Goal: Task Accomplishment & Management: Complete application form

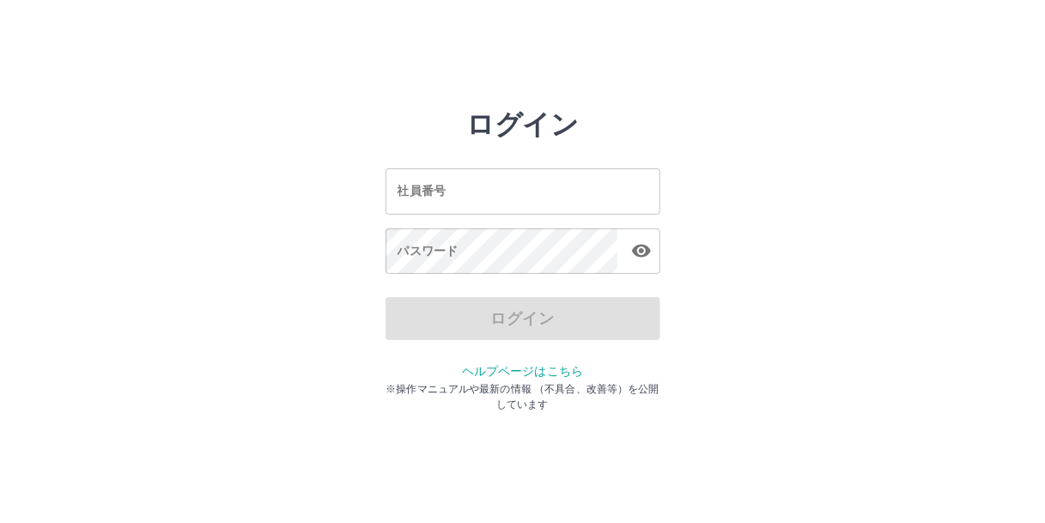
click at [474, 197] on input "社員番号" at bounding box center [523, 191] width 275 height 46
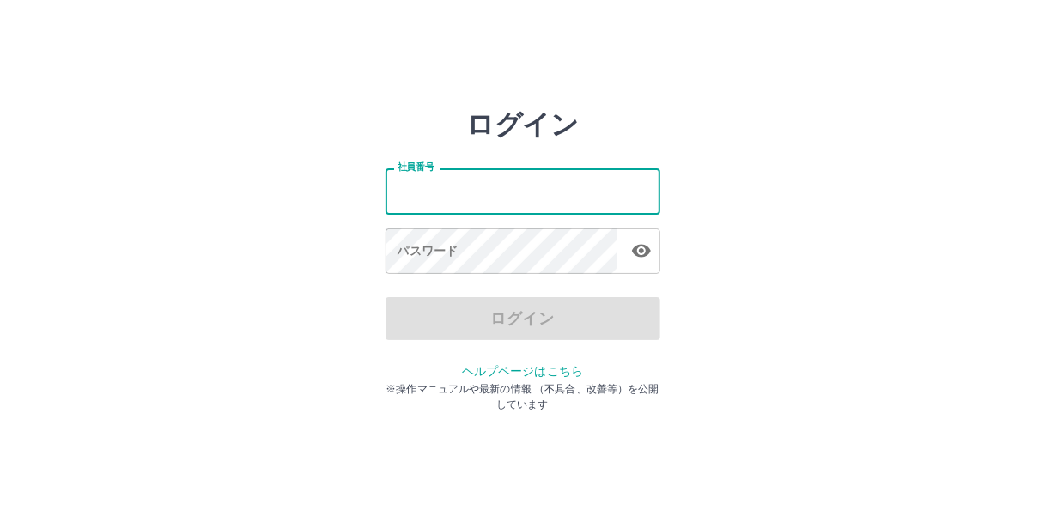
type input "*******"
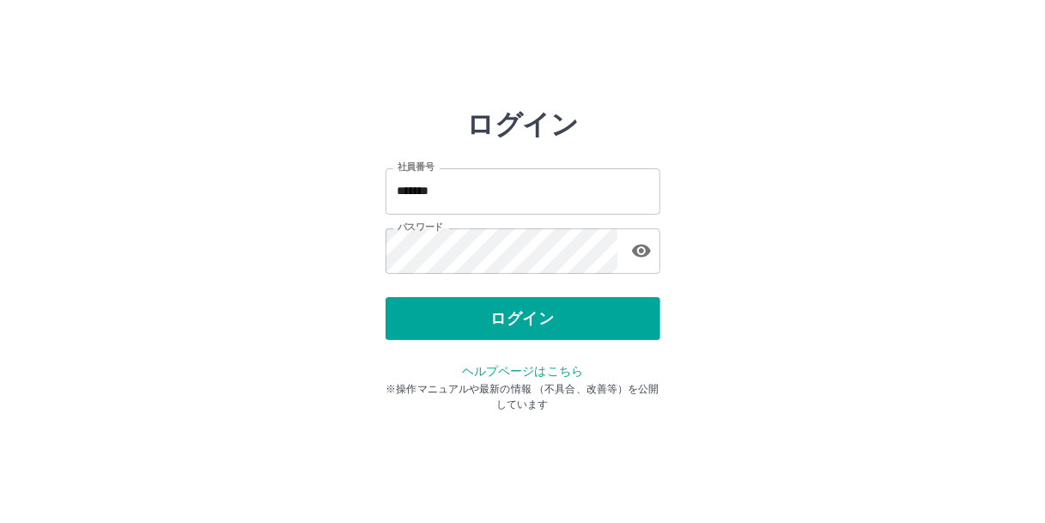
drag, startPoint x: 860, startPoint y: 171, endPoint x: 850, endPoint y: 150, distance: 22.7
click at [861, 166] on div "ログイン 社員番号 ******* 社員番号 パスワード パスワード ログイン ヘルプページはこちら ※操作マニュアルや最新の情報 （不具合、改善等）を公開し…" at bounding box center [523, 245] width 1031 height 275
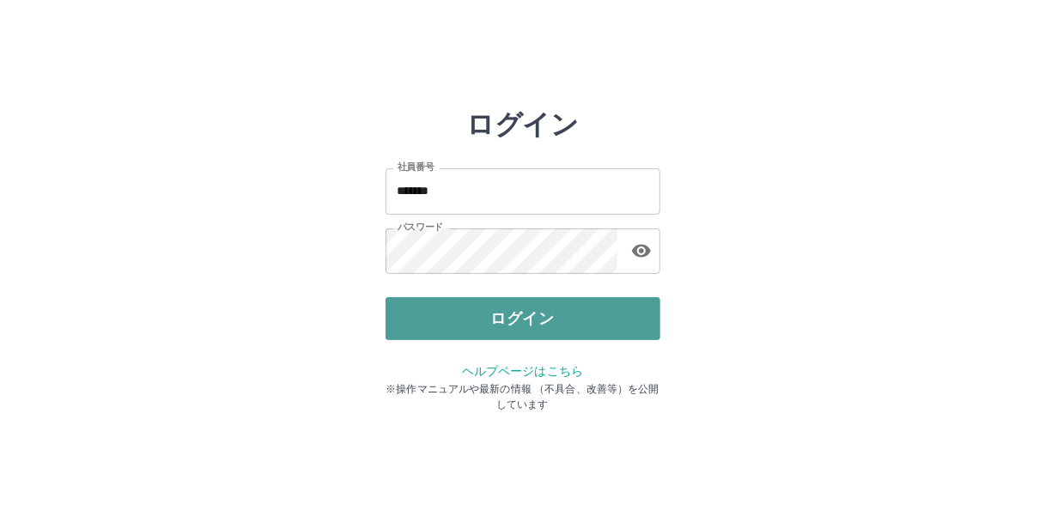
click at [512, 308] on button "ログイン" at bounding box center [523, 318] width 275 height 43
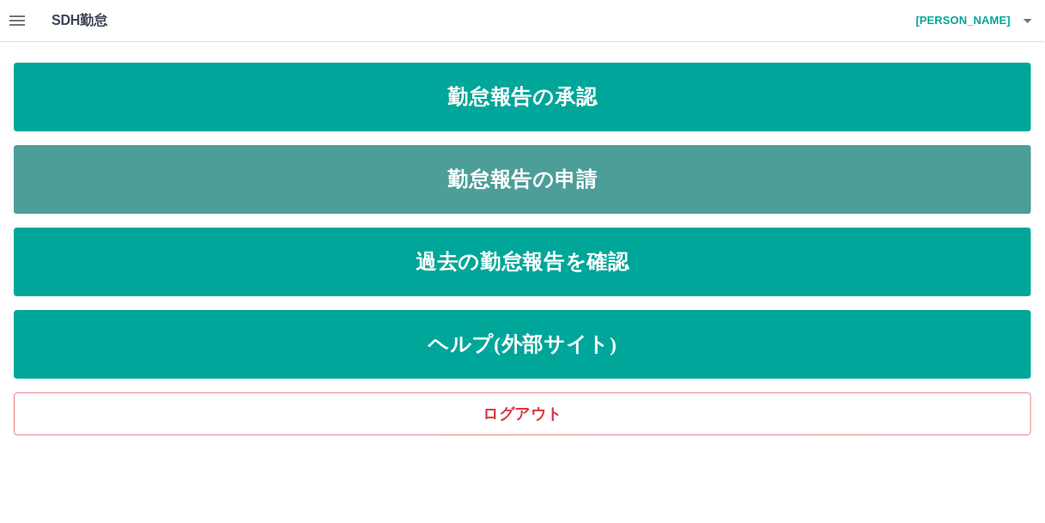
click at [524, 166] on link "勤怠報告の申請" at bounding box center [523, 179] width 1018 height 69
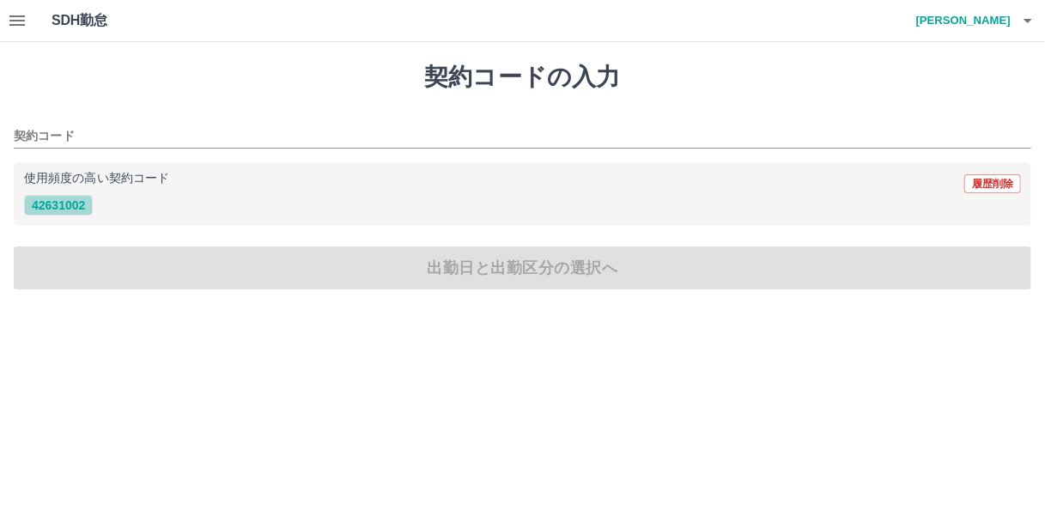
click at [69, 204] on button "42631002" at bounding box center [58, 205] width 69 height 21
type input "********"
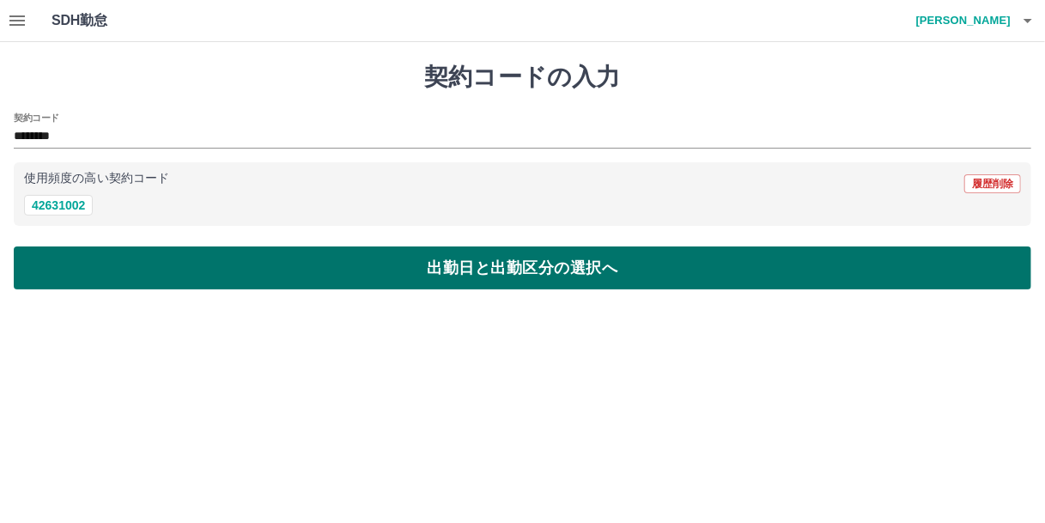
click at [177, 265] on button "出勤日と出勤区分の選択へ" at bounding box center [523, 268] width 1018 height 43
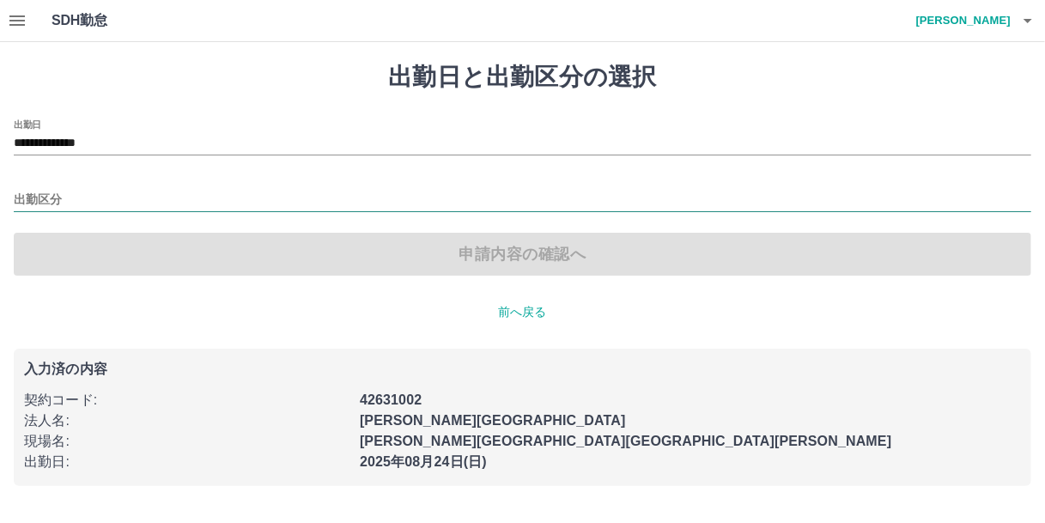
click at [52, 192] on input "出勤区分" at bounding box center [523, 200] width 1018 height 21
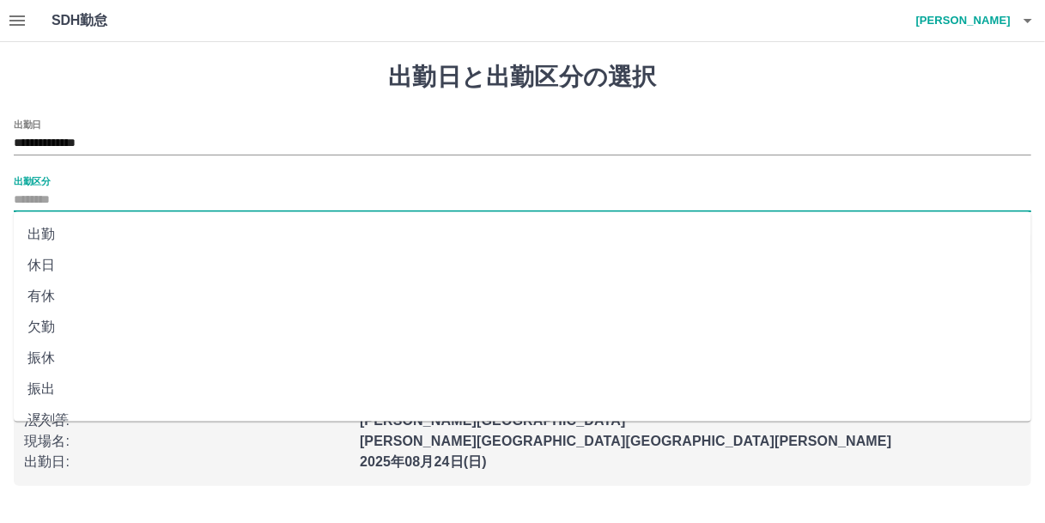
click at [46, 229] on li "出勤" at bounding box center [523, 234] width 1018 height 31
type input "**"
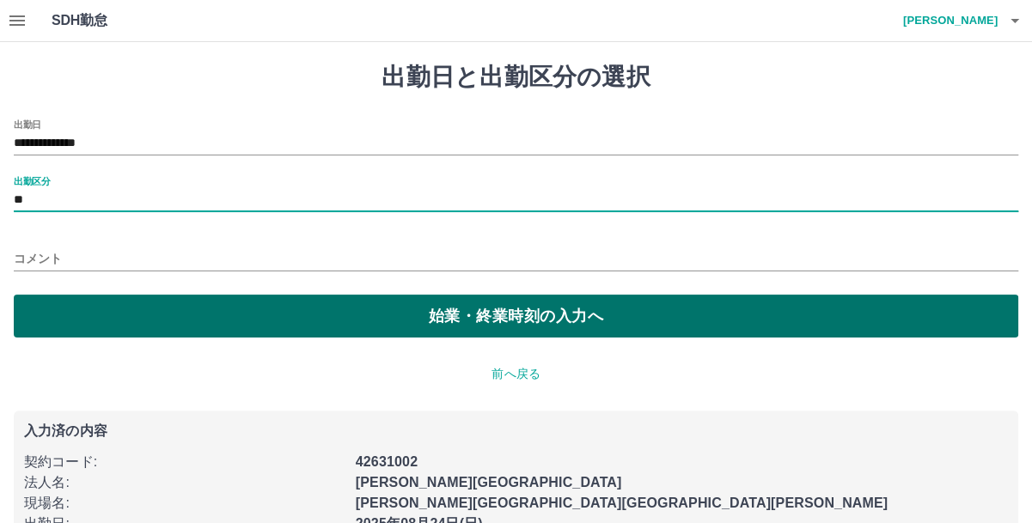
click at [76, 308] on button "始業・終業時刻の入力へ" at bounding box center [516, 316] width 1004 height 43
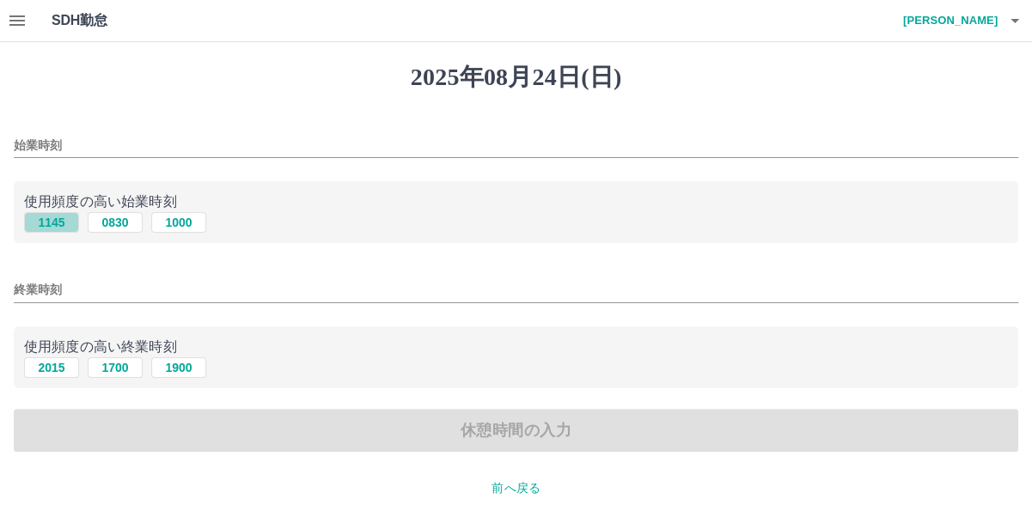
click at [64, 227] on button "1145" at bounding box center [51, 222] width 55 height 21
type input "****"
click at [56, 368] on button "2015" at bounding box center [51, 367] width 55 height 21
type input "****"
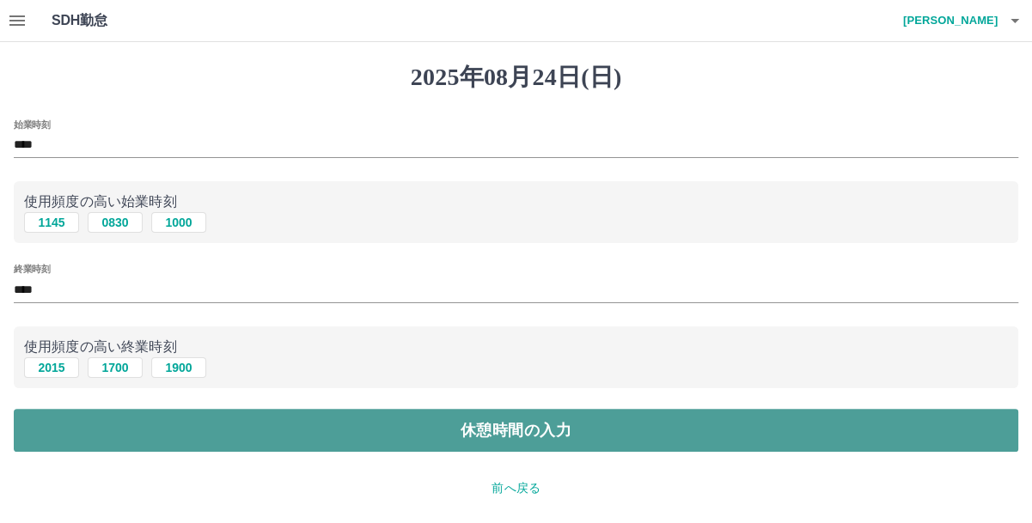
click at [161, 429] on button "休憩時間の入力" at bounding box center [516, 430] width 1004 height 43
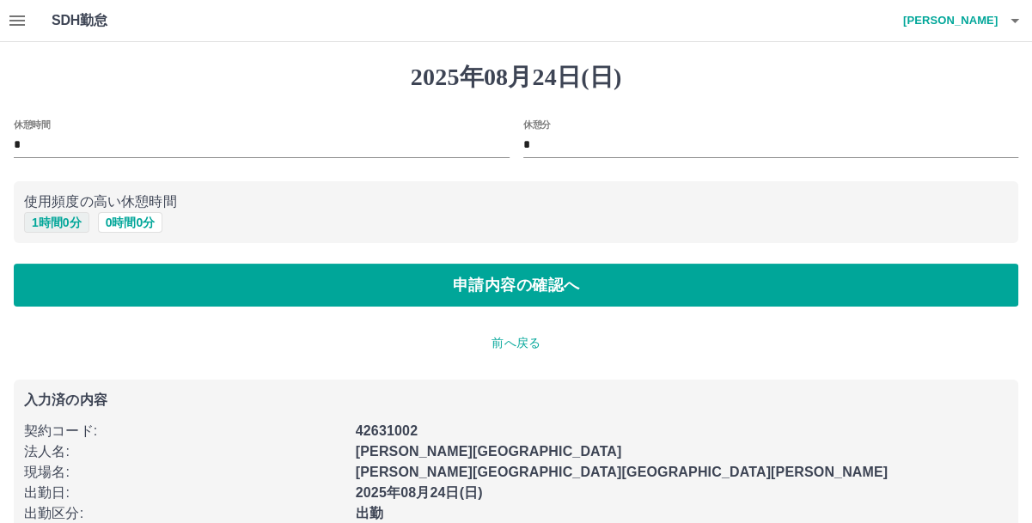
click at [60, 226] on button "1 時間 0 分" at bounding box center [56, 222] width 65 height 21
type input "*"
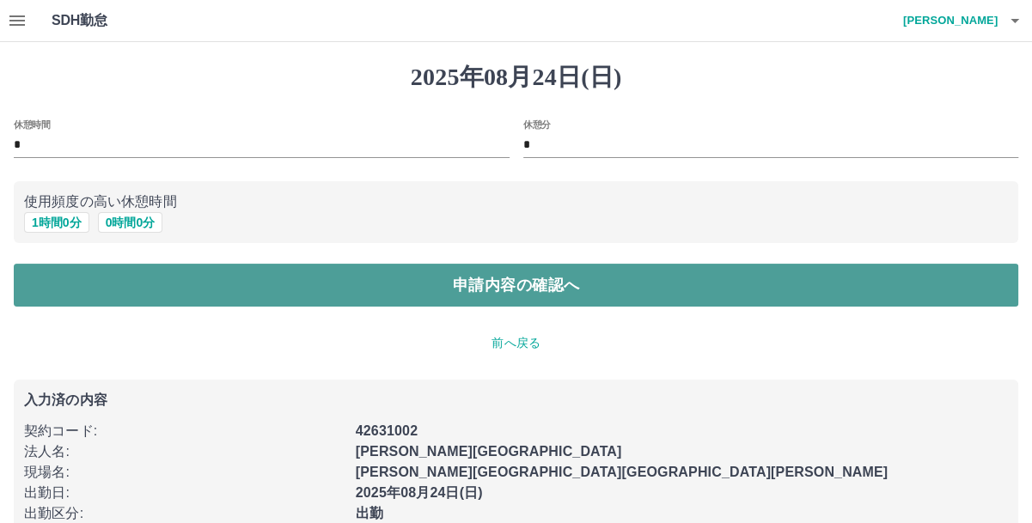
click at [121, 277] on button "申請内容の確認へ" at bounding box center [516, 285] width 1004 height 43
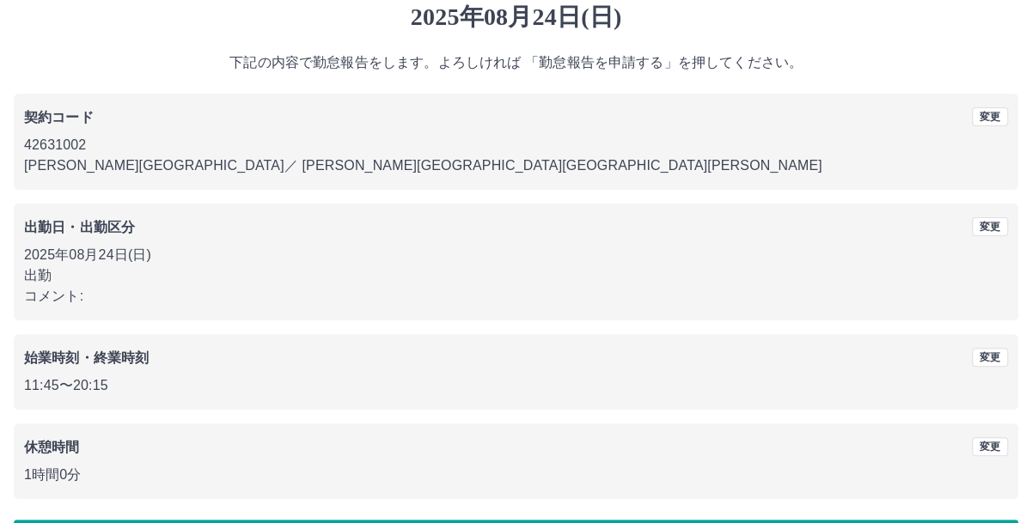
scroll to position [119, 0]
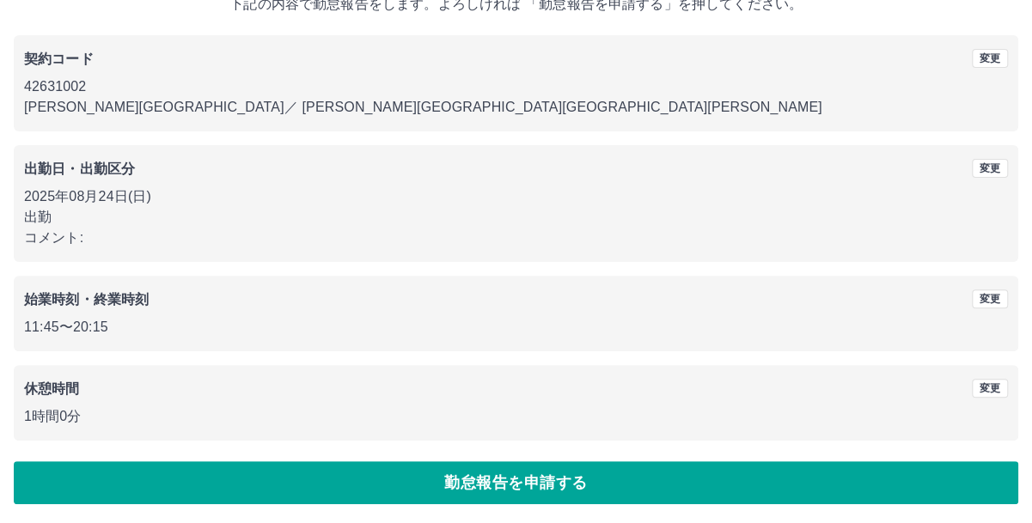
click at [539, 472] on button "勤怠報告を申請する" at bounding box center [516, 482] width 1004 height 43
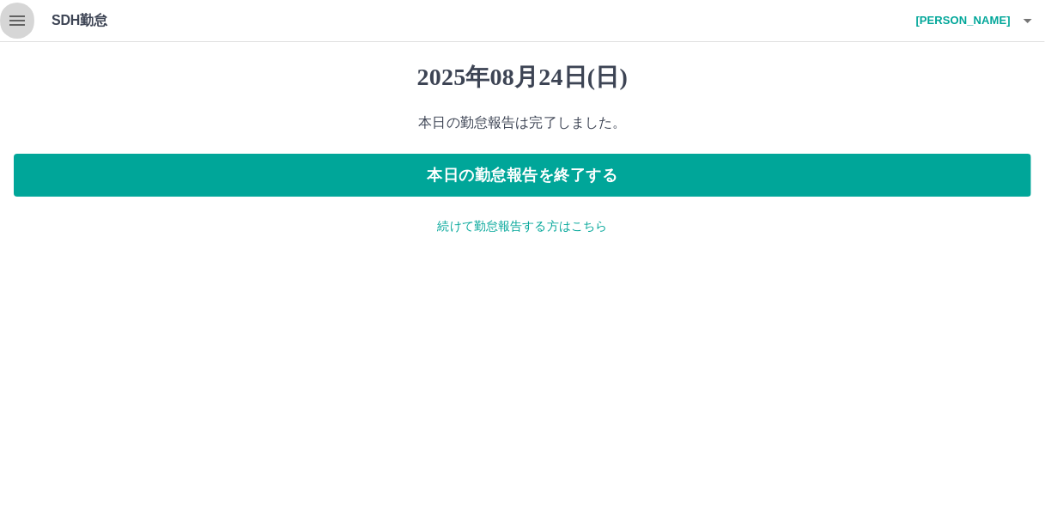
click at [21, 21] on icon "button" at bounding box center [16, 20] width 15 height 10
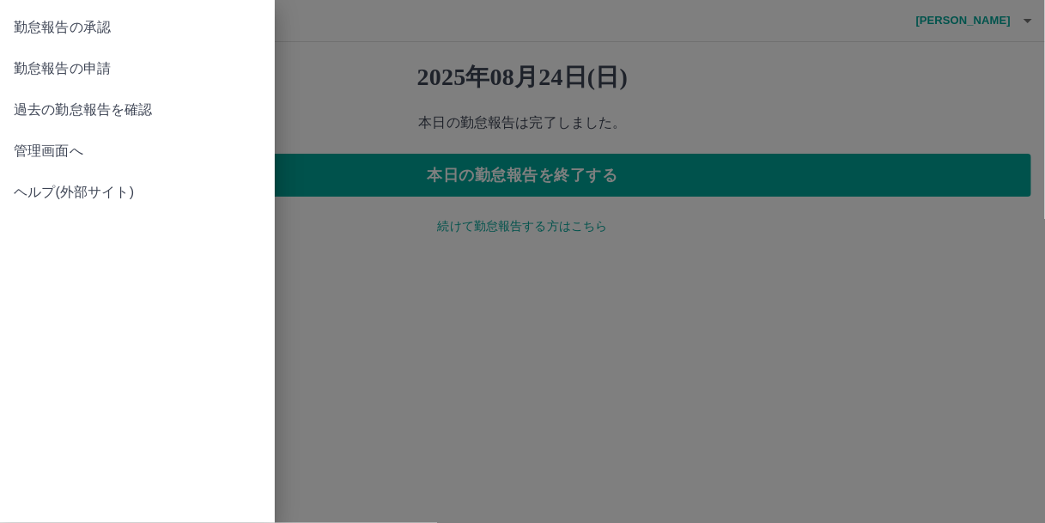
click at [95, 28] on span "勤怠報告の承認" at bounding box center [137, 27] width 247 height 21
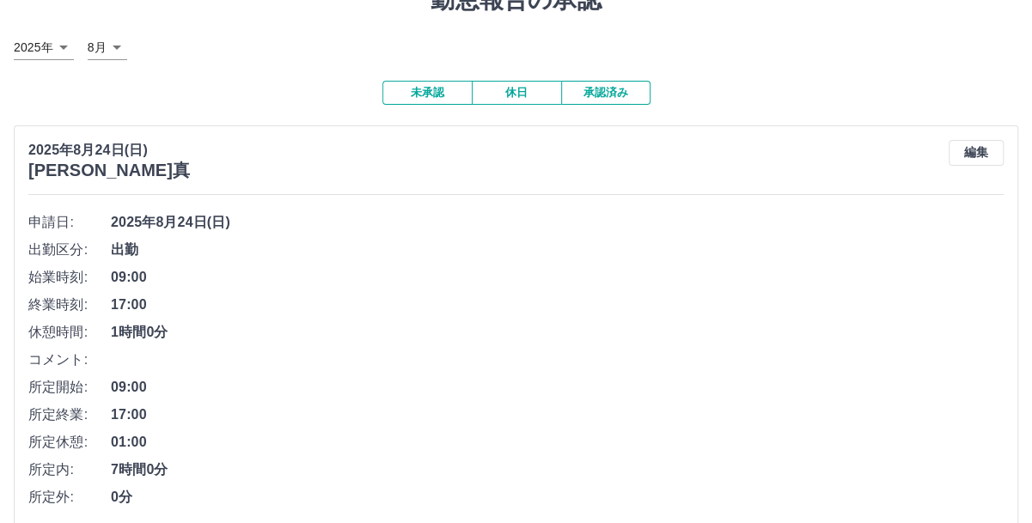
scroll to position [172, 0]
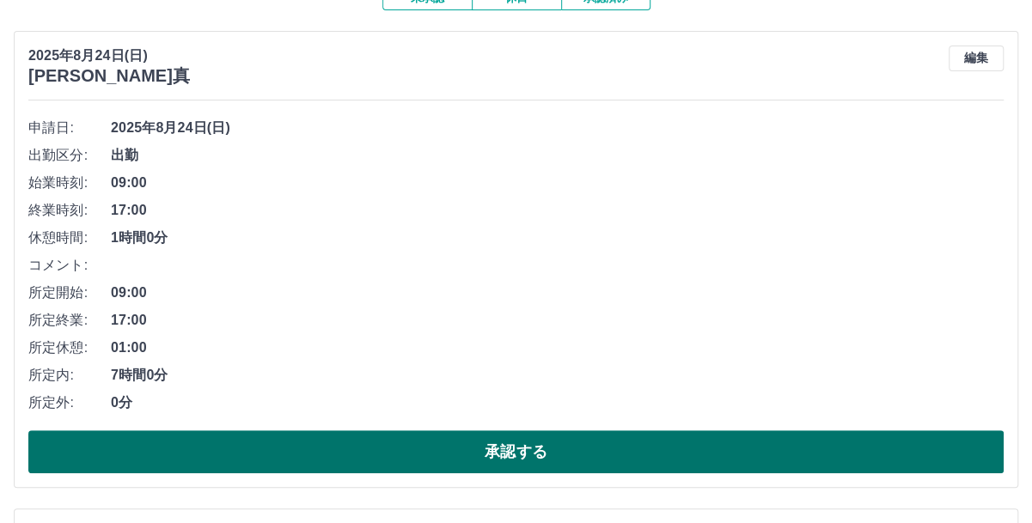
click at [289, 443] on button "承認する" at bounding box center [515, 451] width 975 height 43
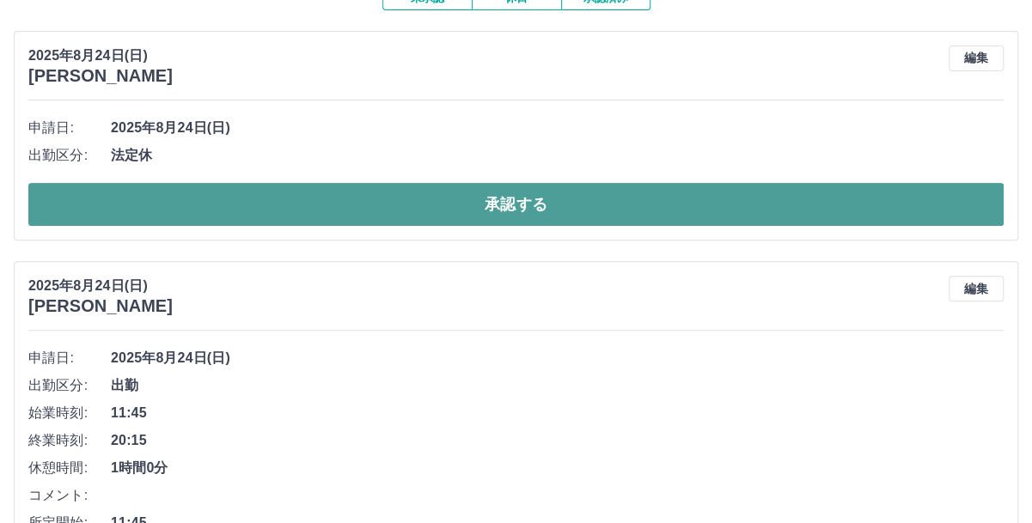
click at [267, 202] on button "承認する" at bounding box center [515, 204] width 975 height 43
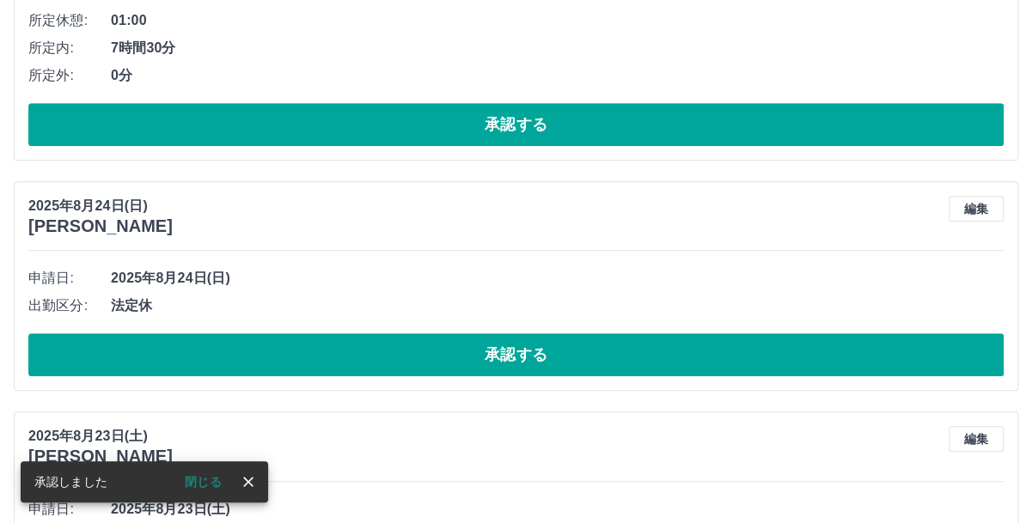
scroll to position [515, 0]
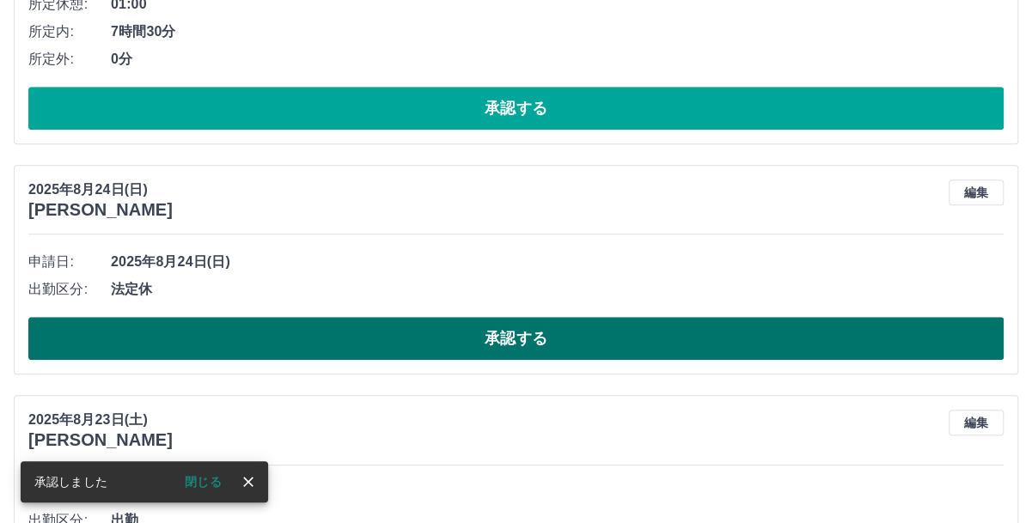
click at [313, 343] on button "承認する" at bounding box center [515, 338] width 975 height 43
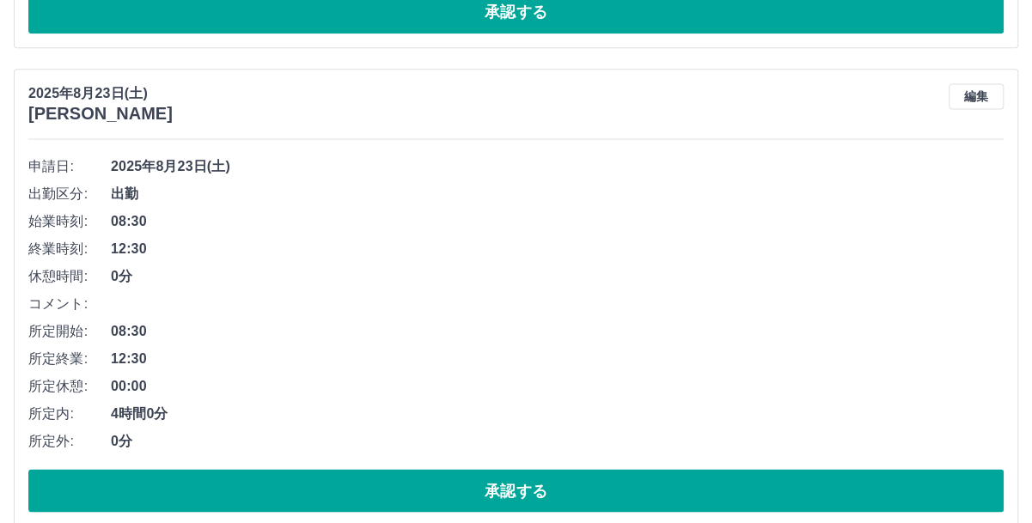
scroll to position [1117, 0]
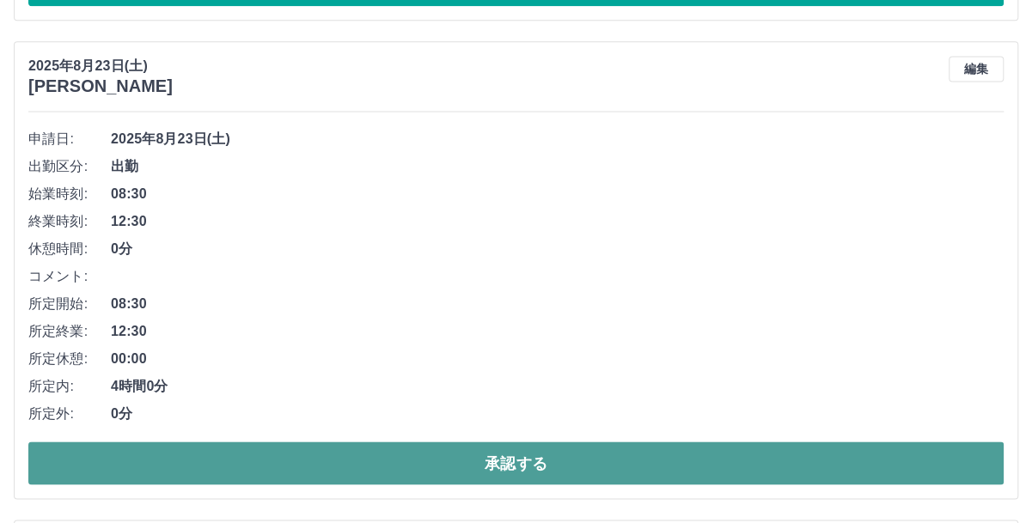
click at [321, 461] on button "承認する" at bounding box center [515, 463] width 975 height 43
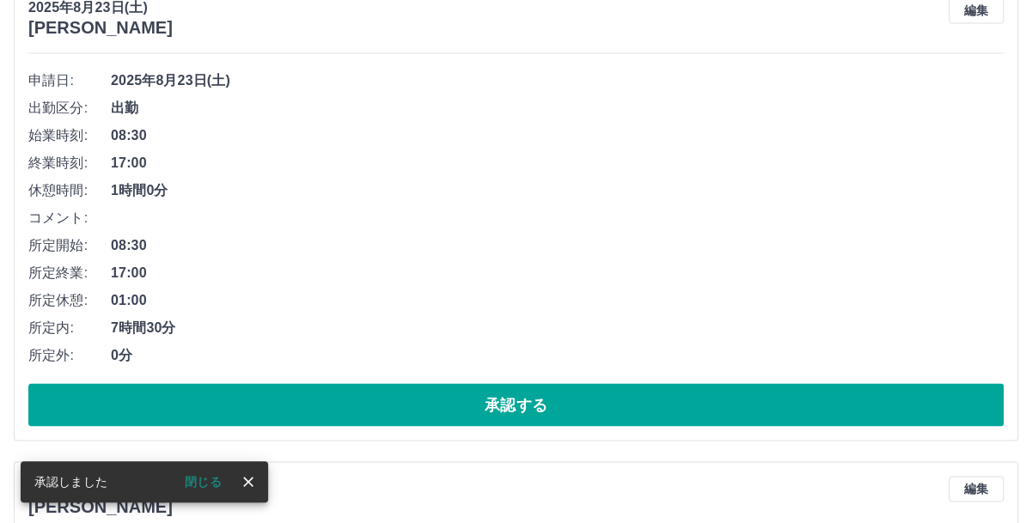
scroll to position [1203, 0]
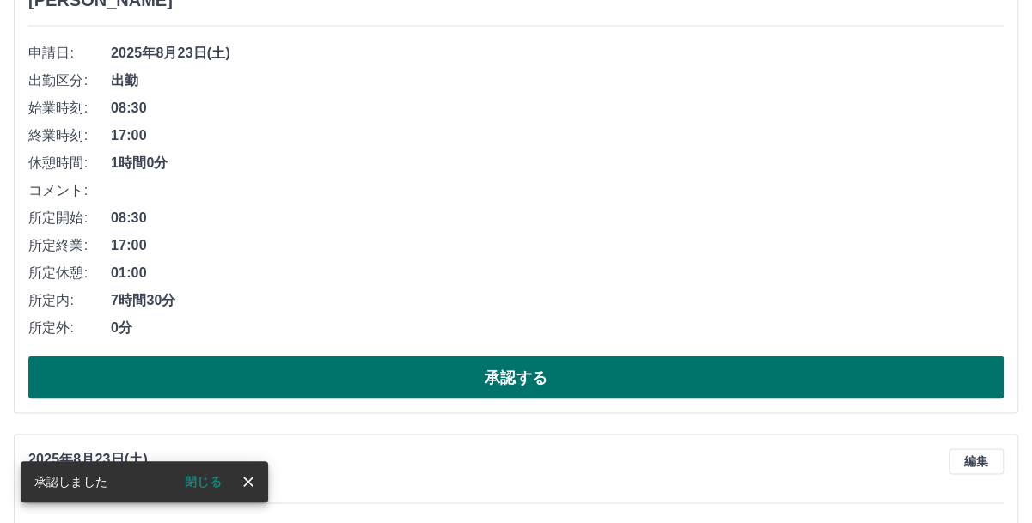
click at [339, 386] on button "承認する" at bounding box center [515, 377] width 975 height 43
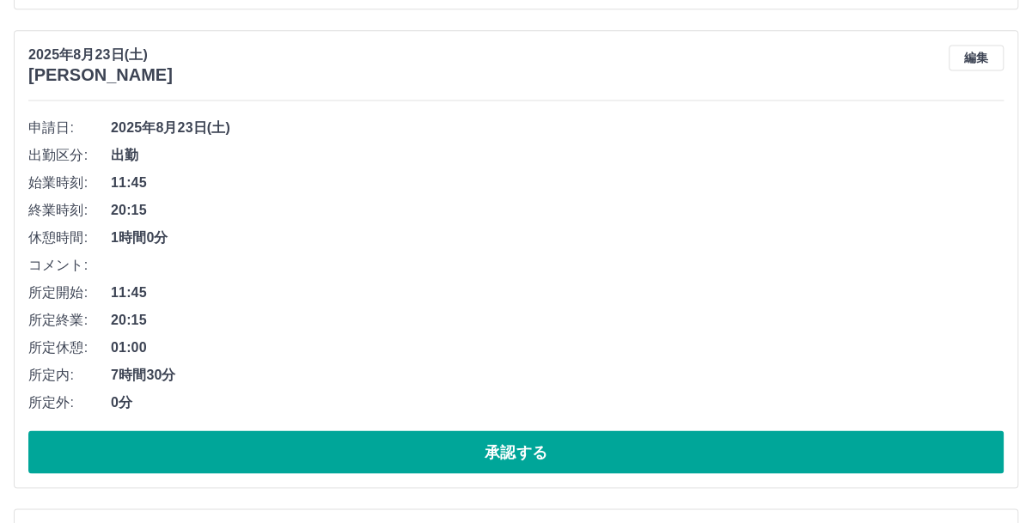
scroll to position [1155, 0]
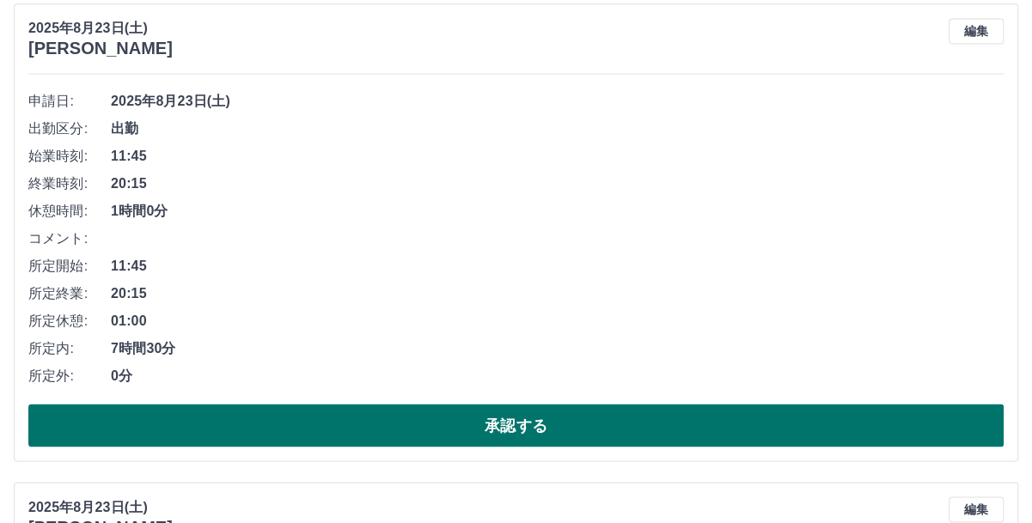
click at [349, 419] on button "承認する" at bounding box center [515, 425] width 975 height 43
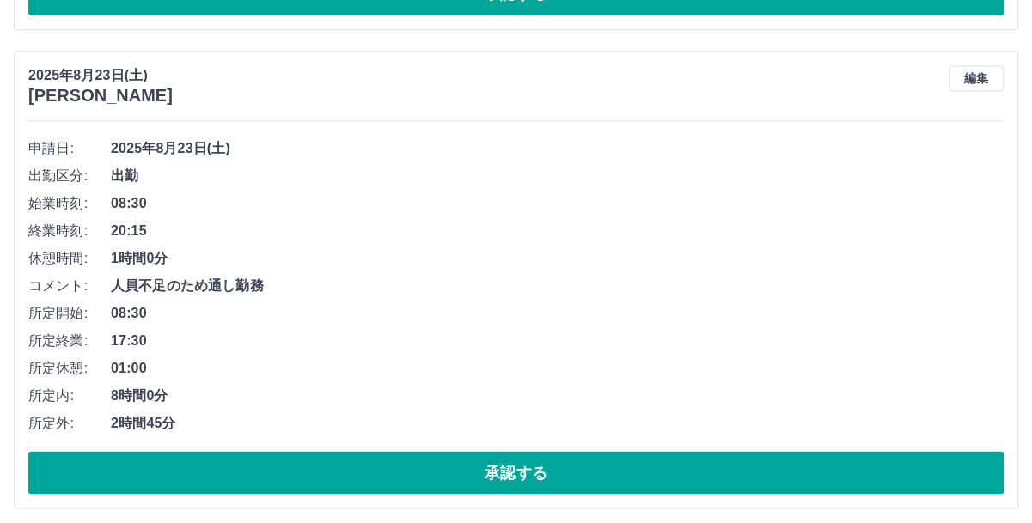
scroll to position [1193, 0]
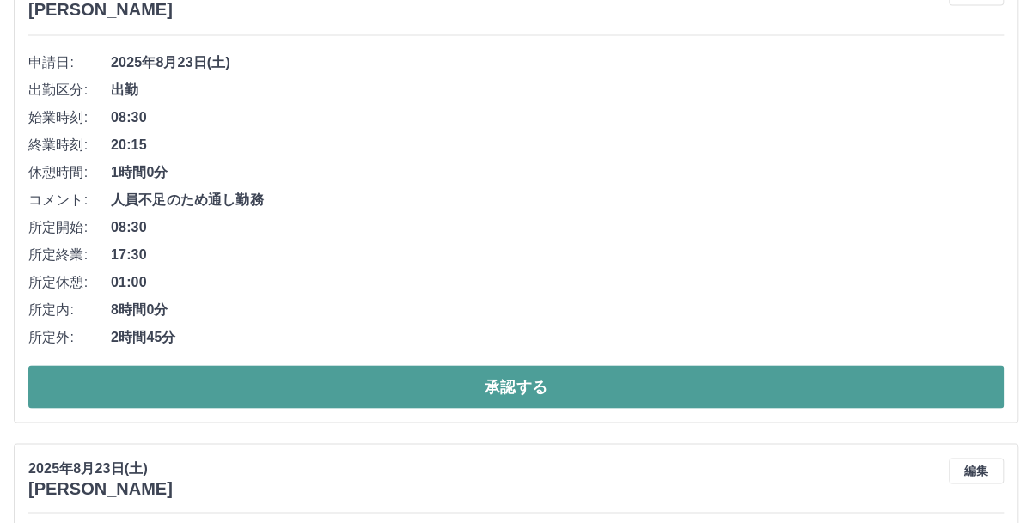
click at [416, 374] on button "承認する" at bounding box center [515, 386] width 975 height 43
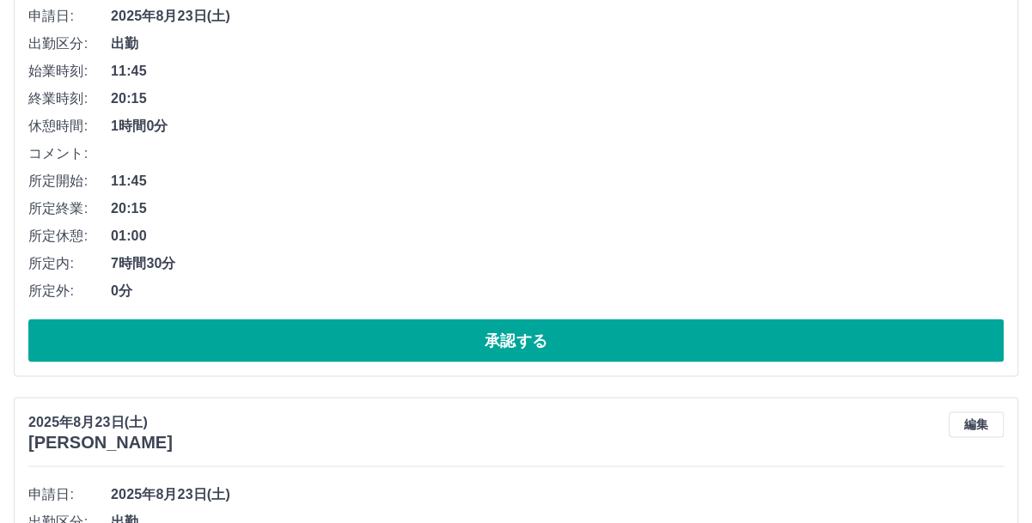
scroll to position [1318, 0]
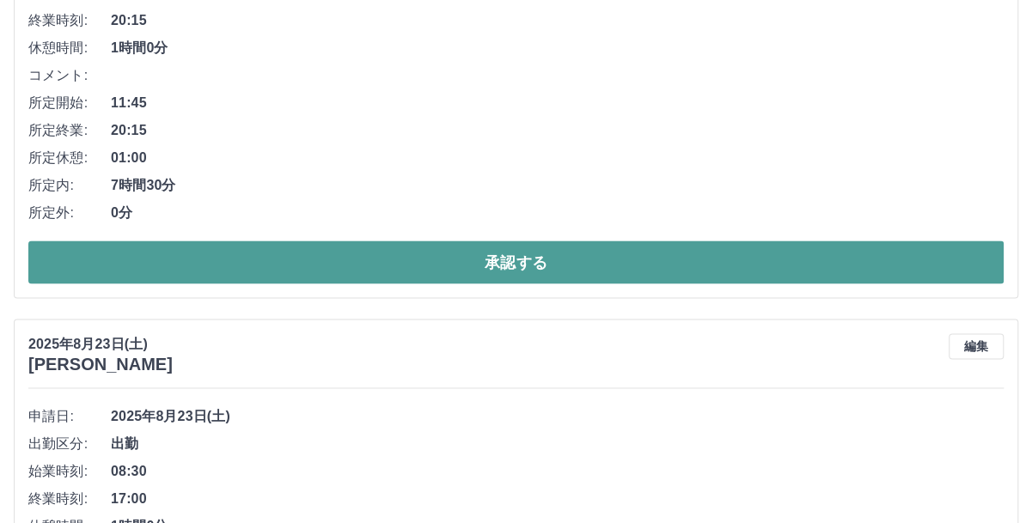
click at [358, 257] on button "承認する" at bounding box center [515, 262] width 975 height 43
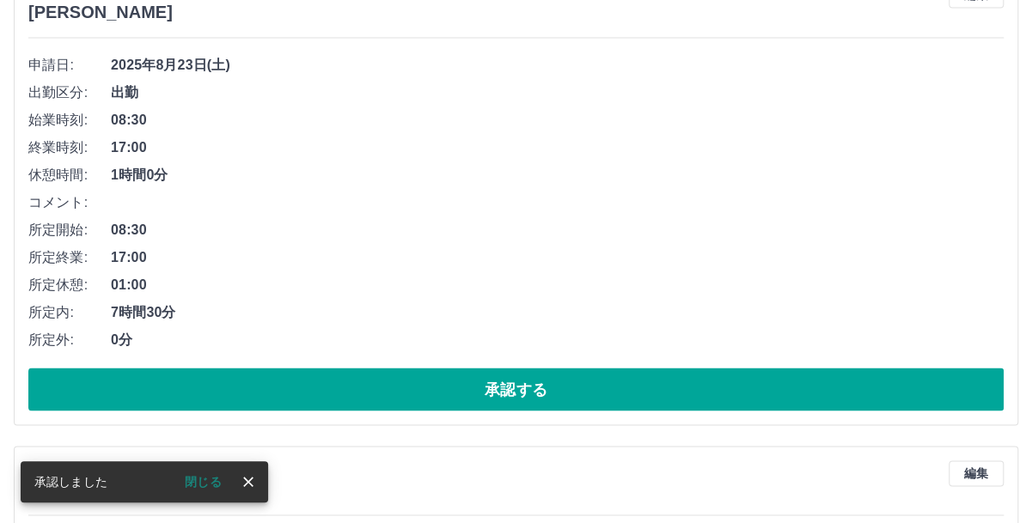
scroll to position [1270, 0]
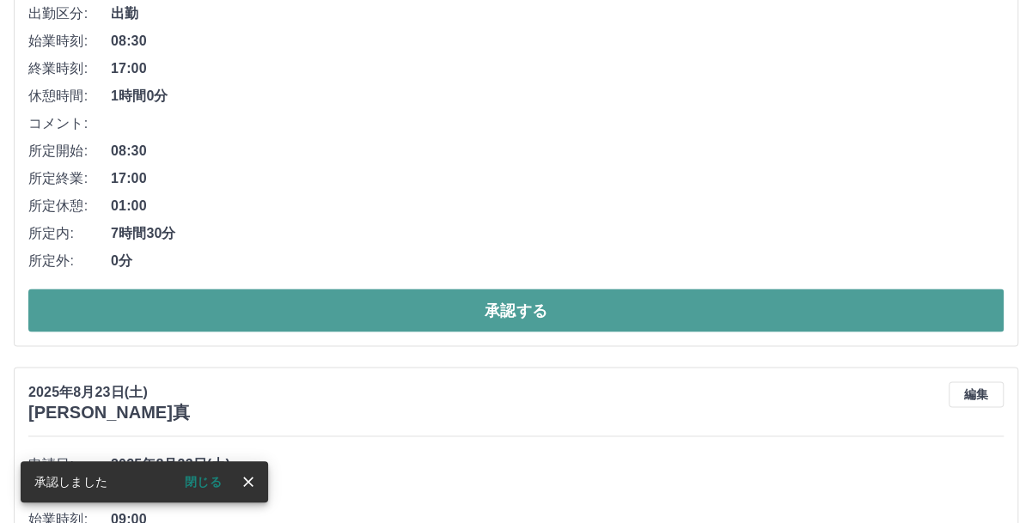
click at [350, 303] on button "承認する" at bounding box center [515, 310] width 975 height 43
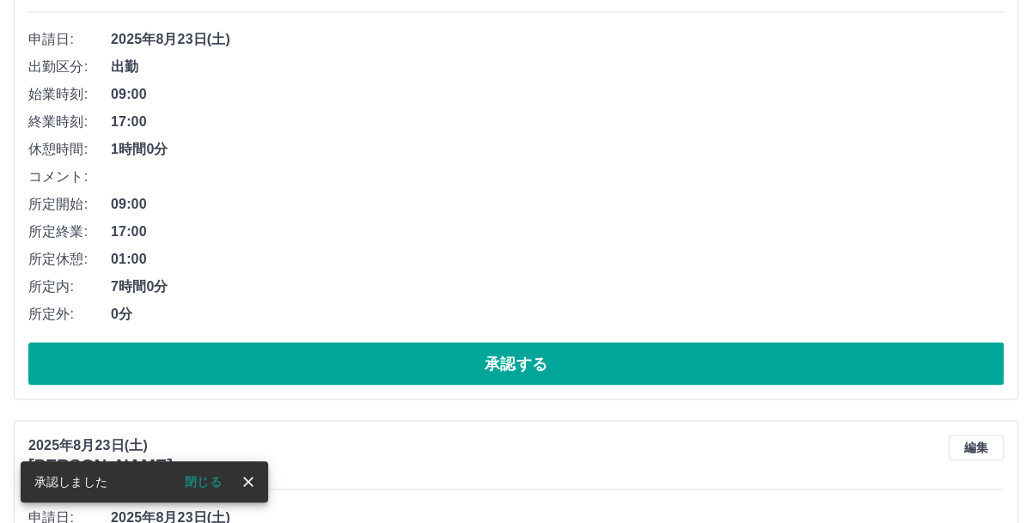
scroll to position [1222, 0]
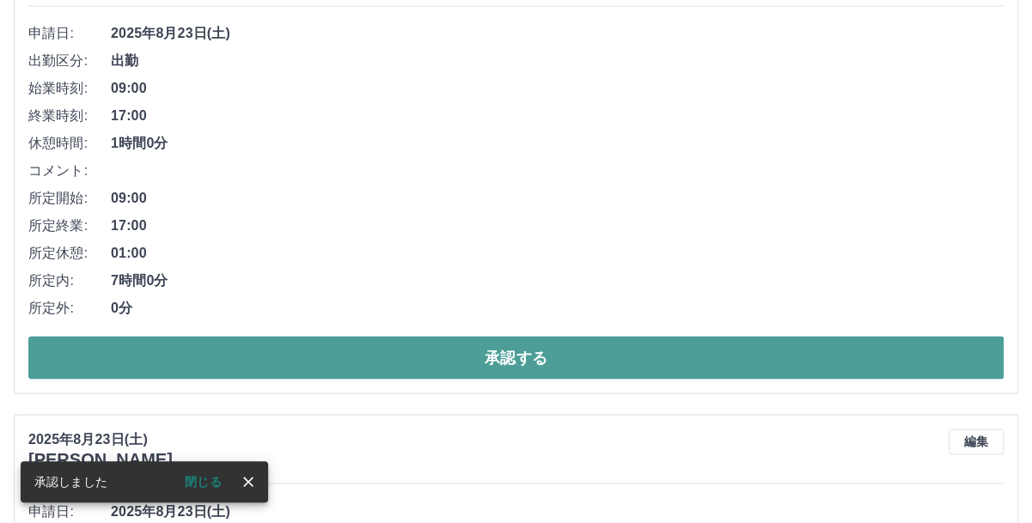
click at [401, 356] on button "承認する" at bounding box center [515, 357] width 975 height 43
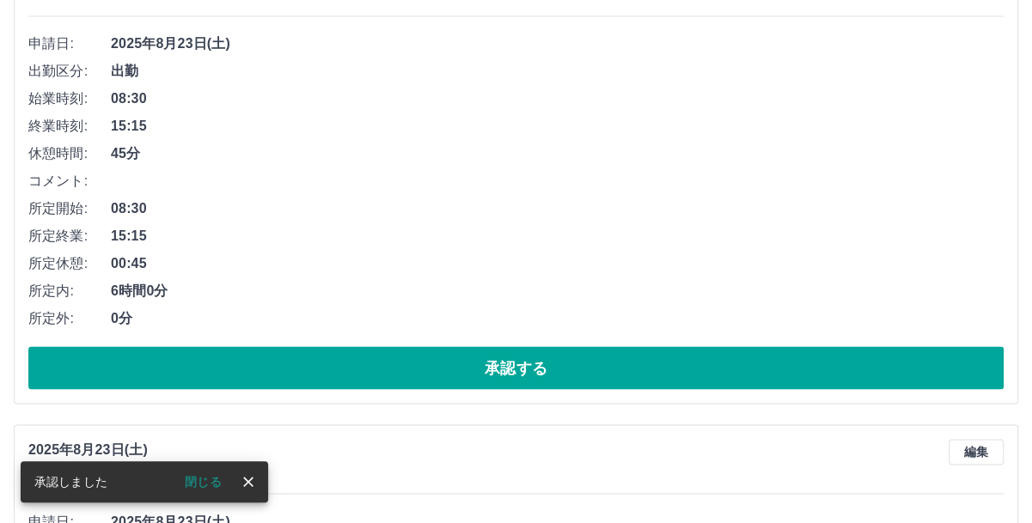
scroll to position [1261, 0]
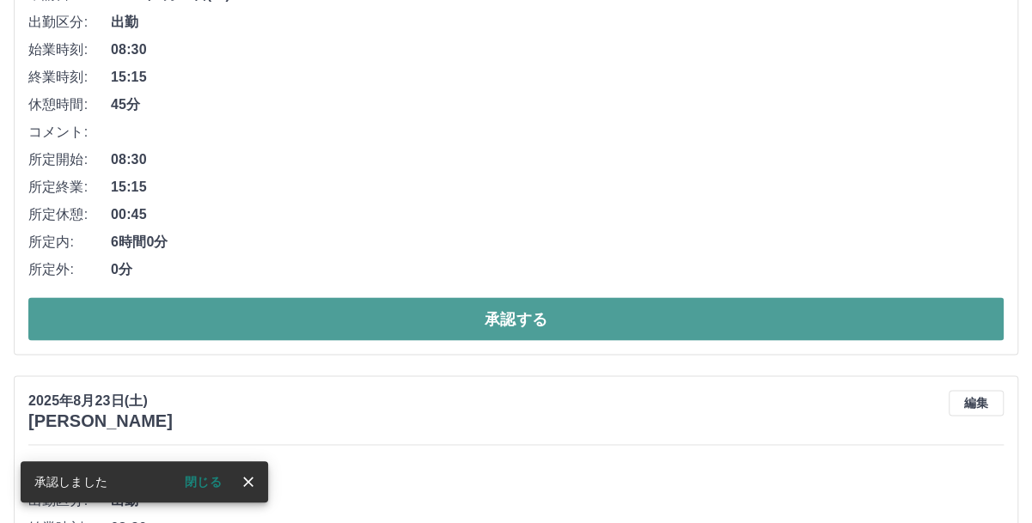
click at [453, 322] on button "承認する" at bounding box center [515, 318] width 975 height 43
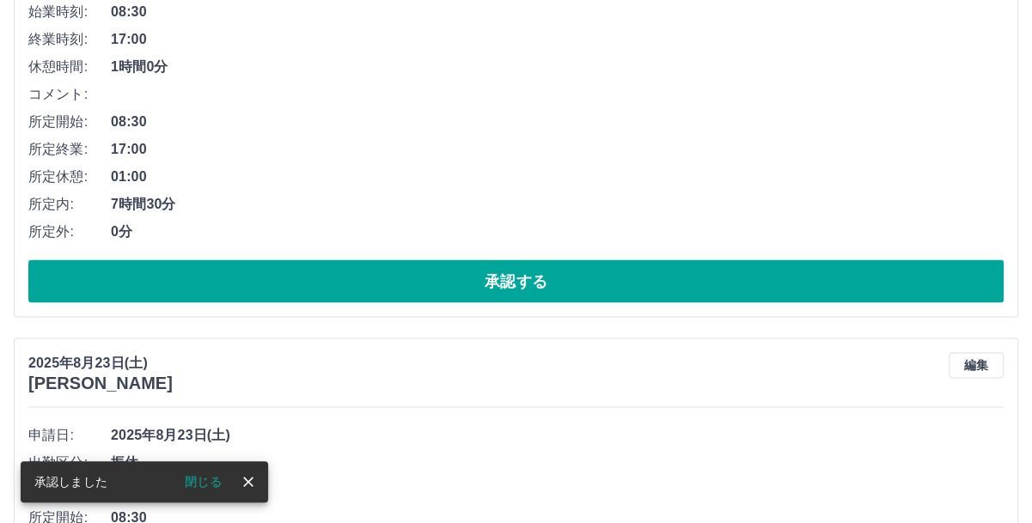
scroll to position [1299, 0]
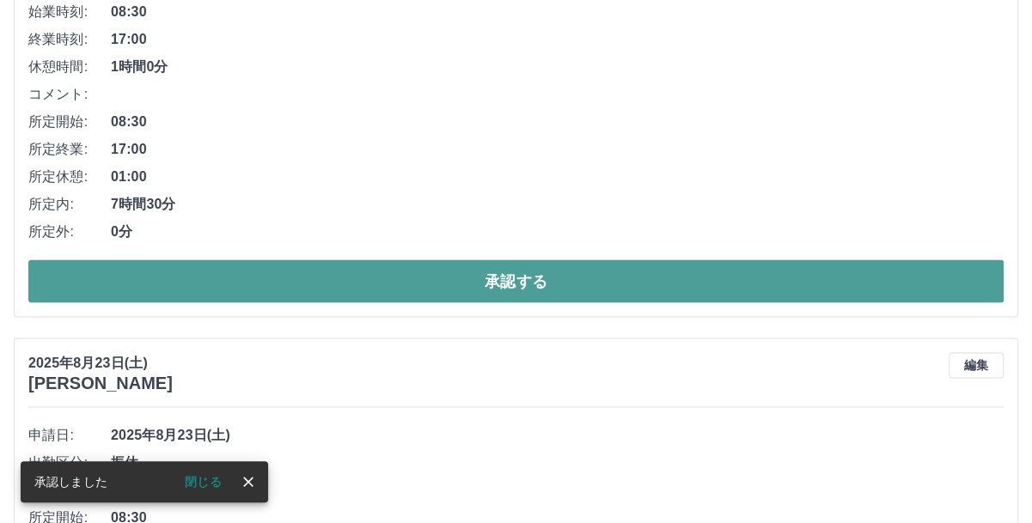
click at [397, 284] on button "承認する" at bounding box center [515, 280] width 975 height 43
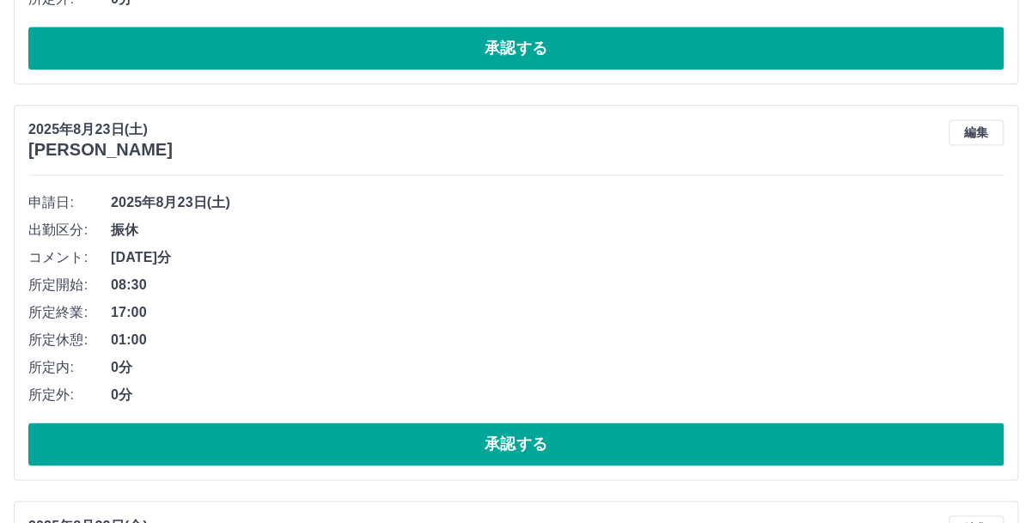
scroll to position [1080, 0]
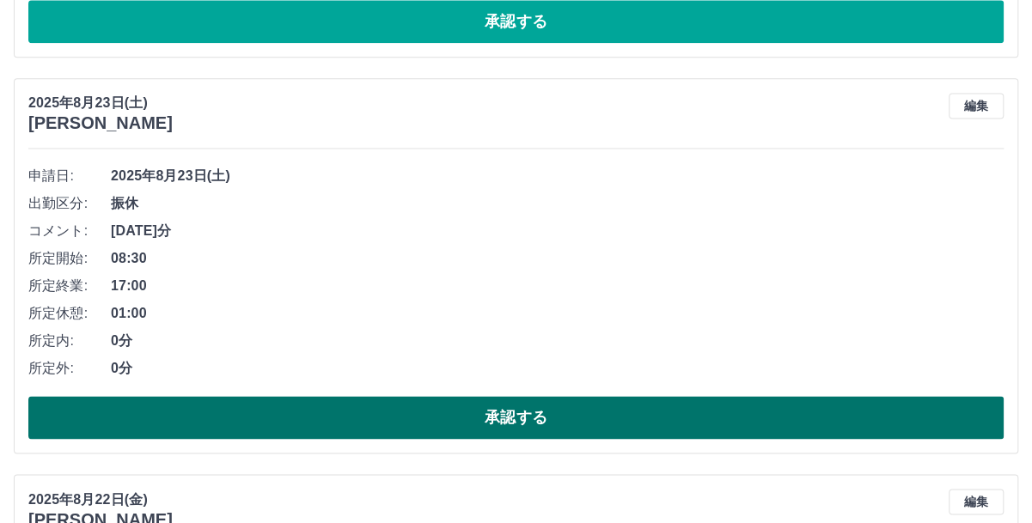
click at [403, 406] on button "承認する" at bounding box center [515, 417] width 975 height 43
click at [428, 409] on button "承認する" at bounding box center [515, 417] width 975 height 43
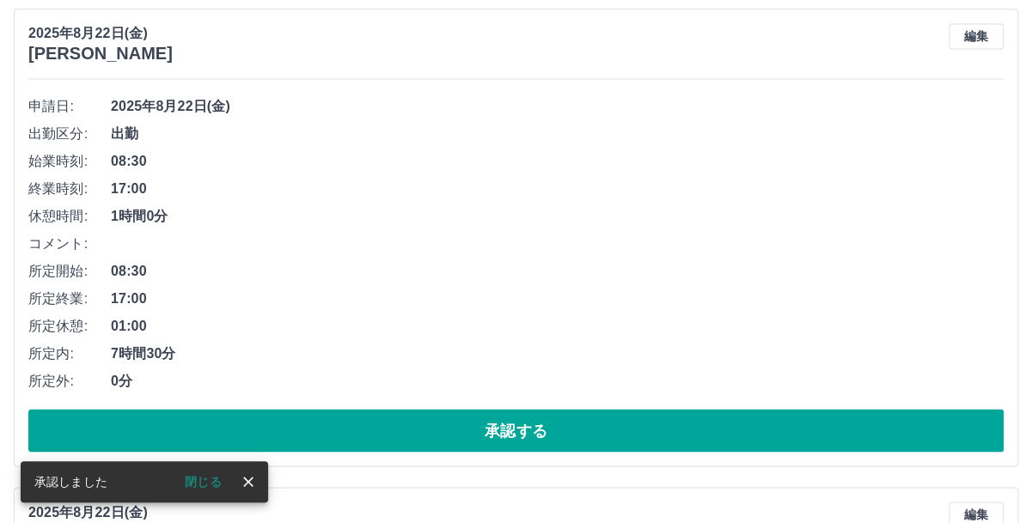
scroll to position [1166, 0]
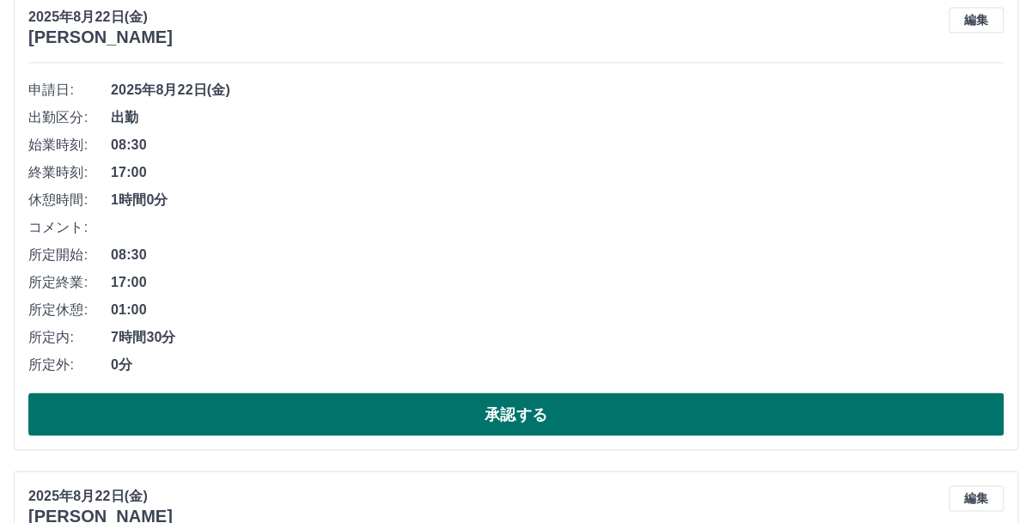
click at [375, 415] on button "承認する" at bounding box center [515, 414] width 975 height 43
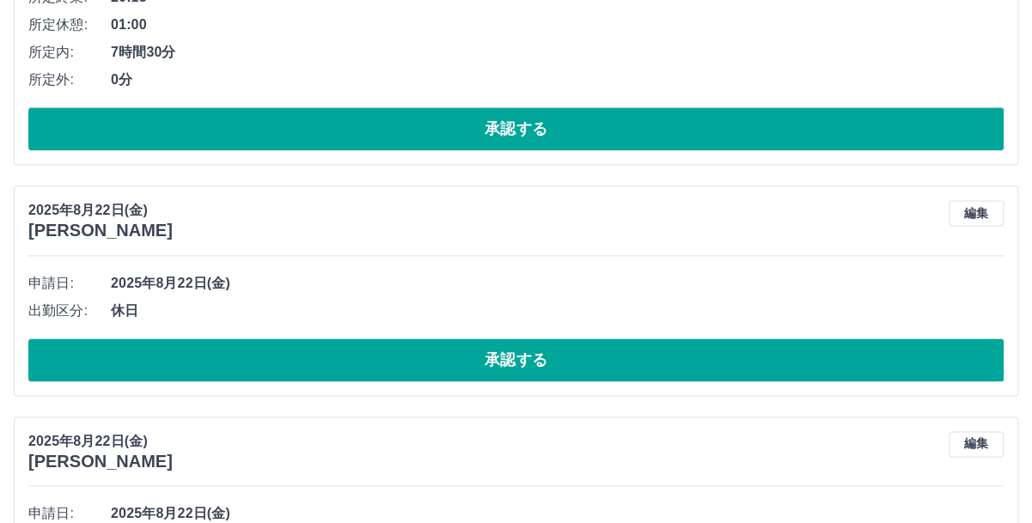
scroll to position [1079, 0]
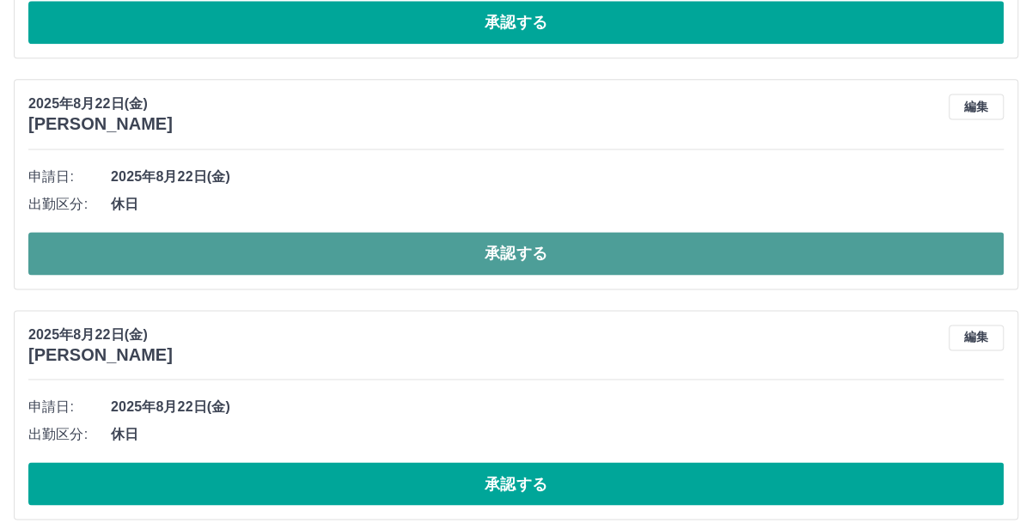
click at [306, 252] on button "承認する" at bounding box center [515, 253] width 975 height 43
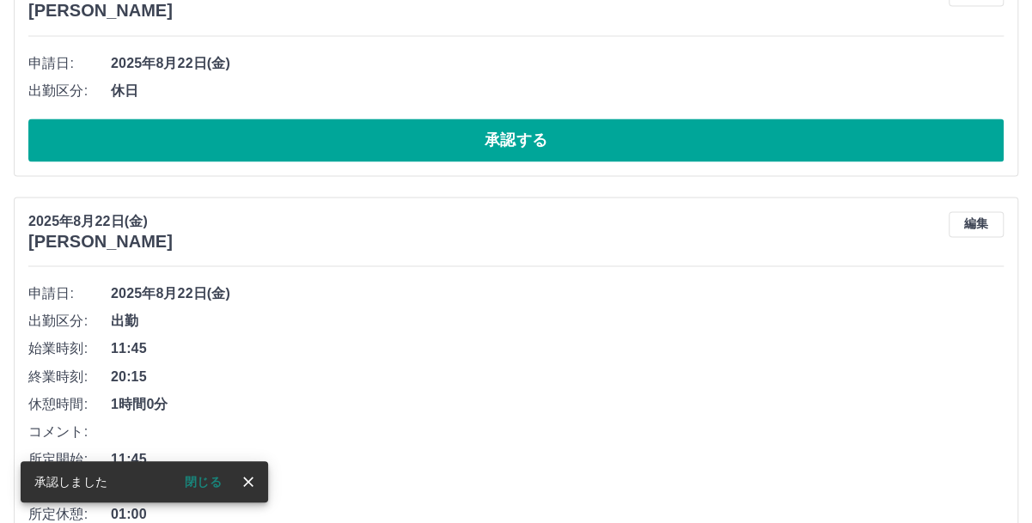
scroll to position [1165, 0]
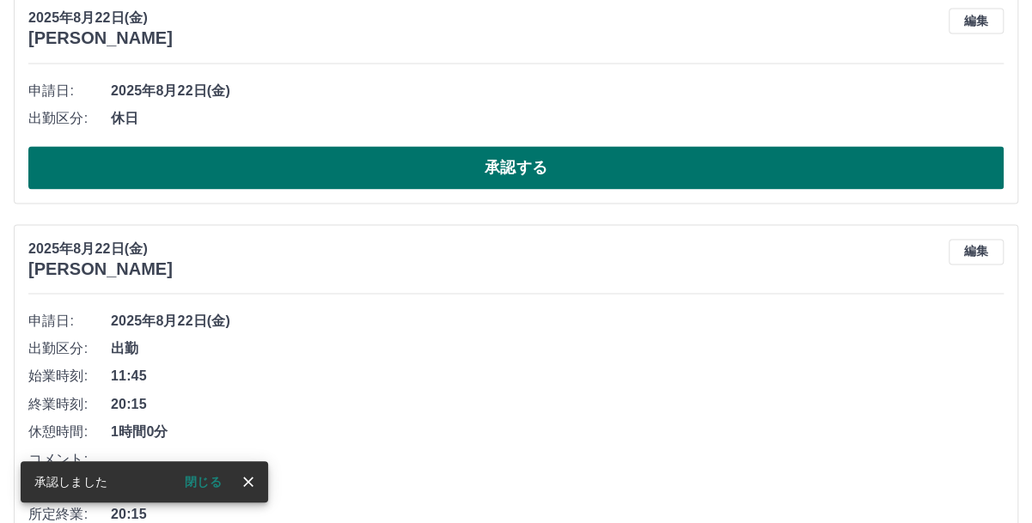
click at [352, 161] on button "承認する" at bounding box center [515, 167] width 975 height 43
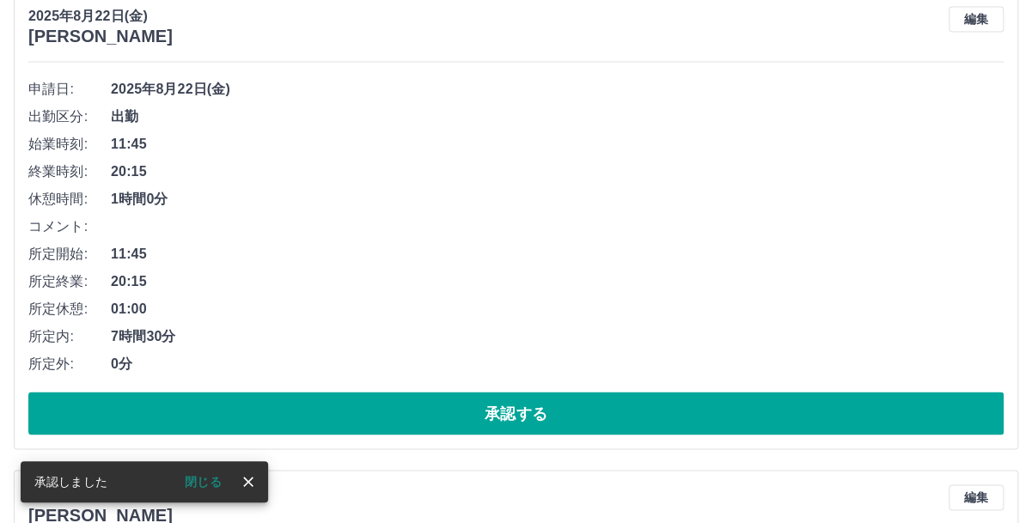
scroll to position [1193, 0]
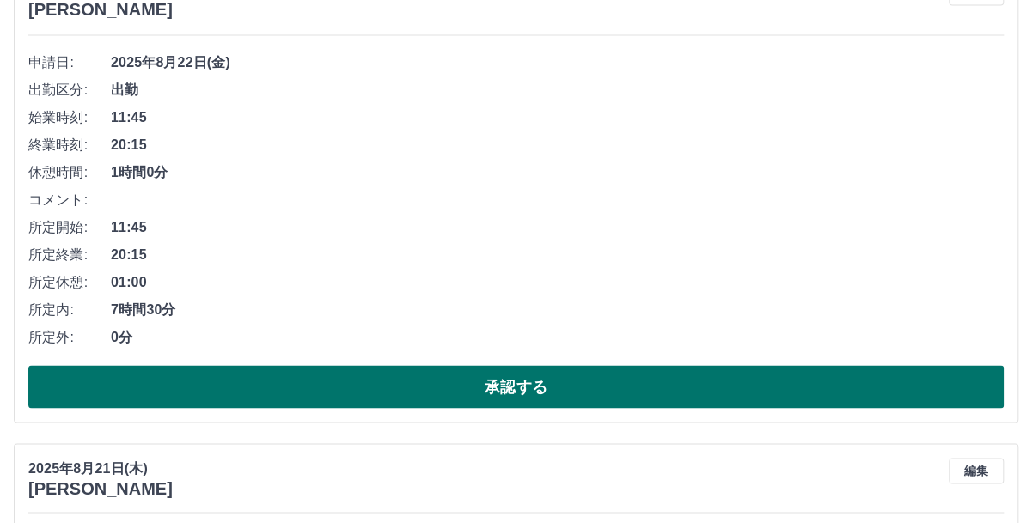
click at [311, 382] on button "承認する" at bounding box center [515, 386] width 975 height 43
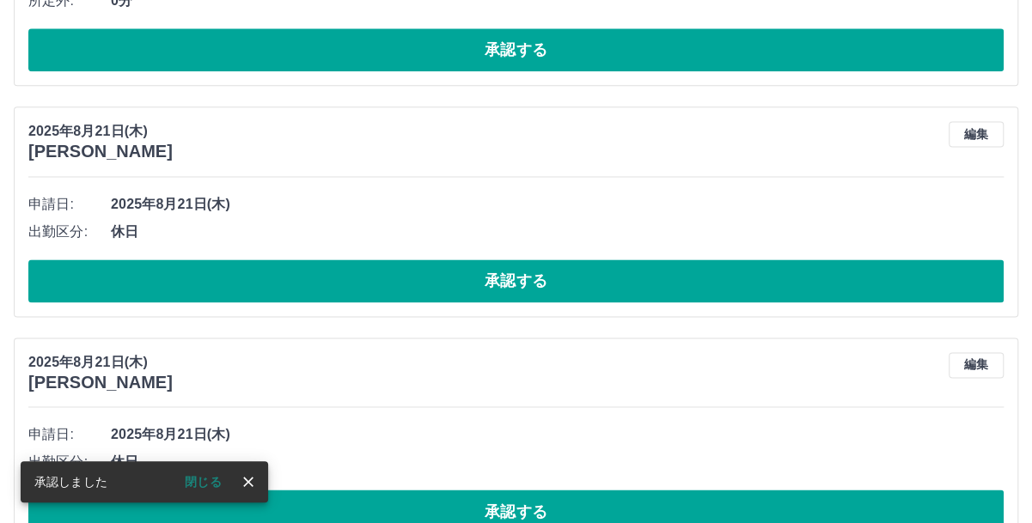
scroll to position [1060, 0]
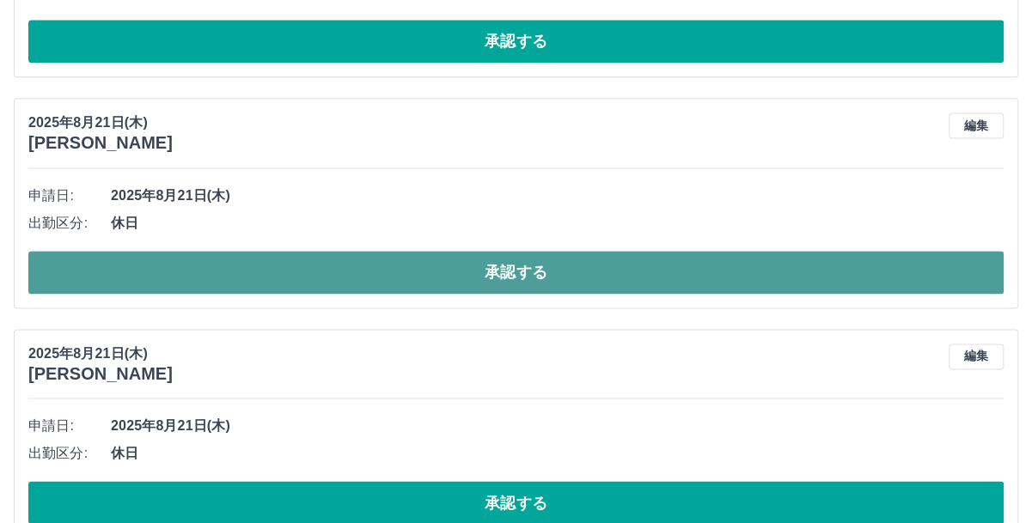
click at [349, 283] on button "承認する" at bounding box center [515, 272] width 975 height 43
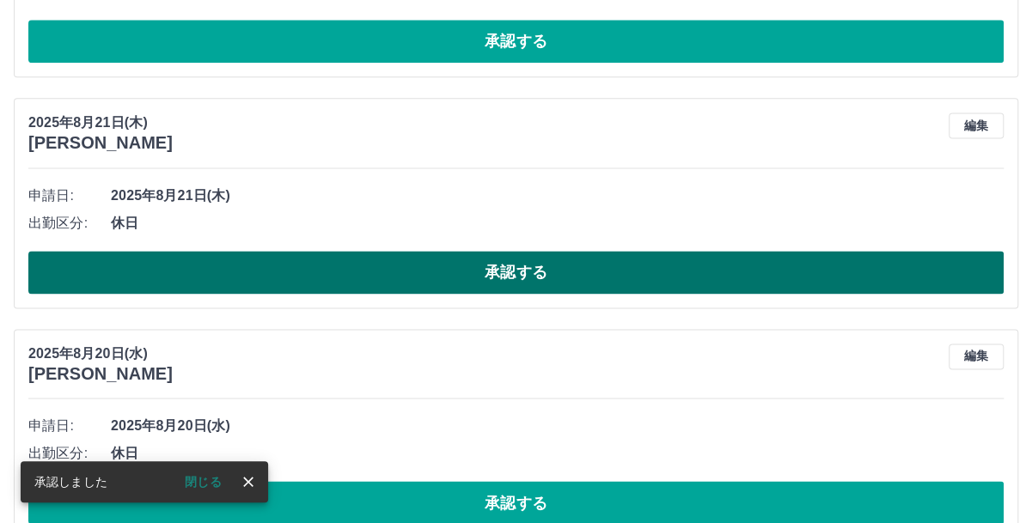
click at [338, 269] on button "承認する" at bounding box center [515, 272] width 975 height 43
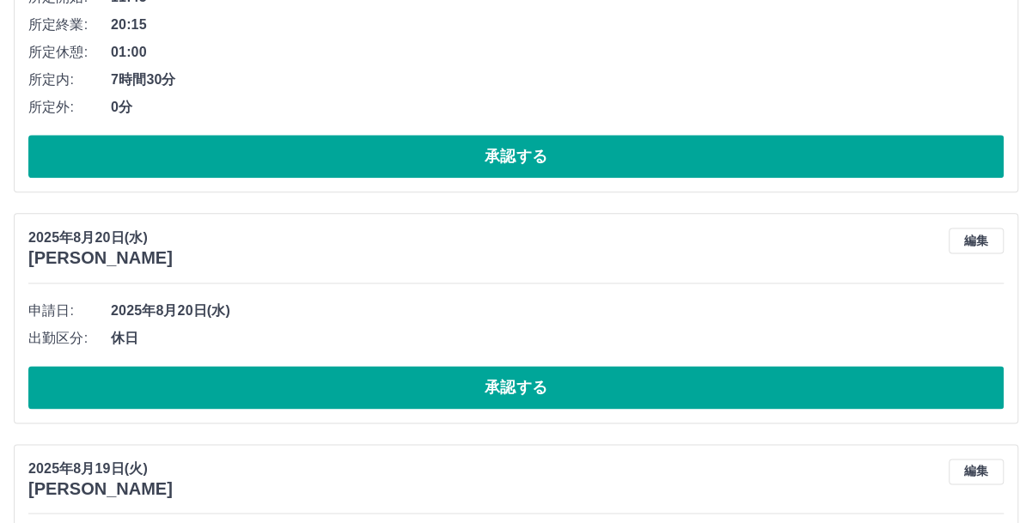
scroll to position [972, 0]
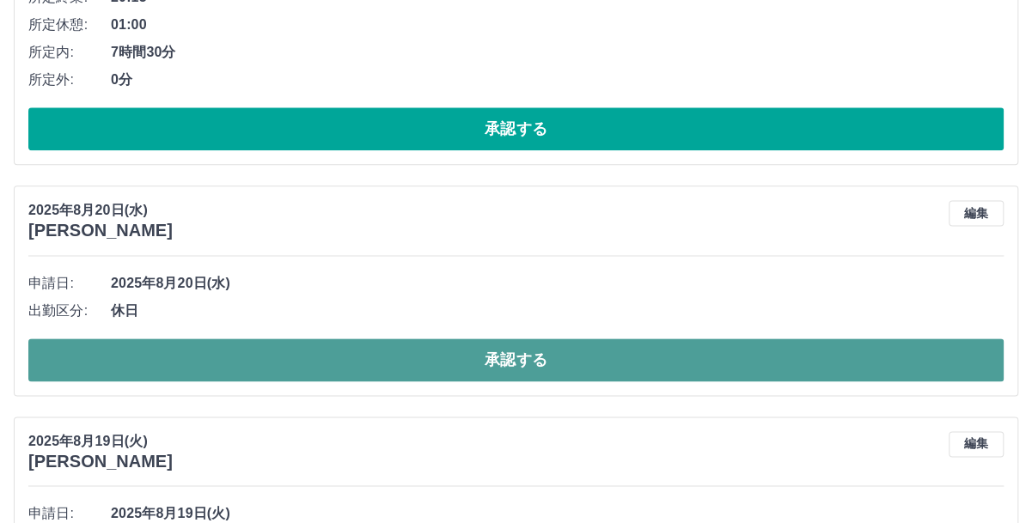
click at [368, 352] on button "承認する" at bounding box center [515, 359] width 975 height 43
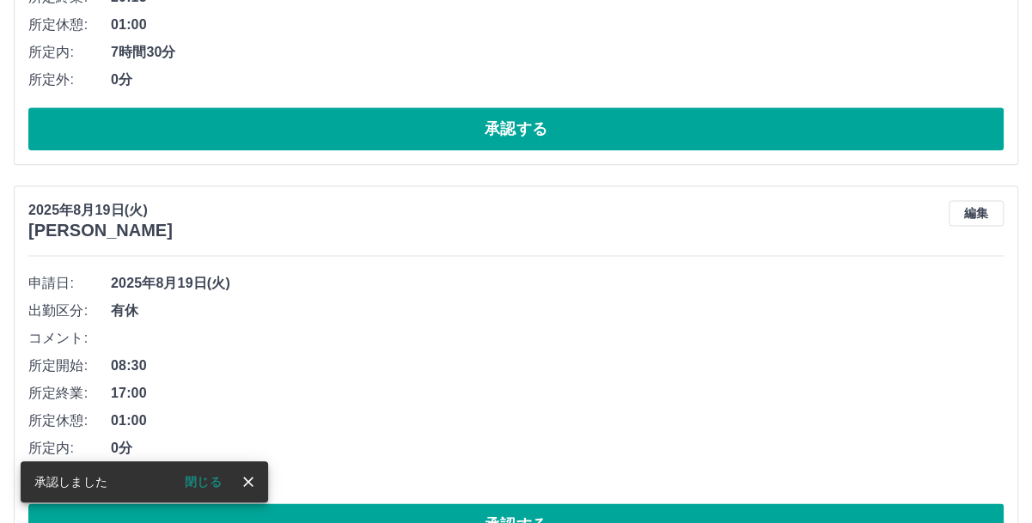
scroll to position [1058, 0]
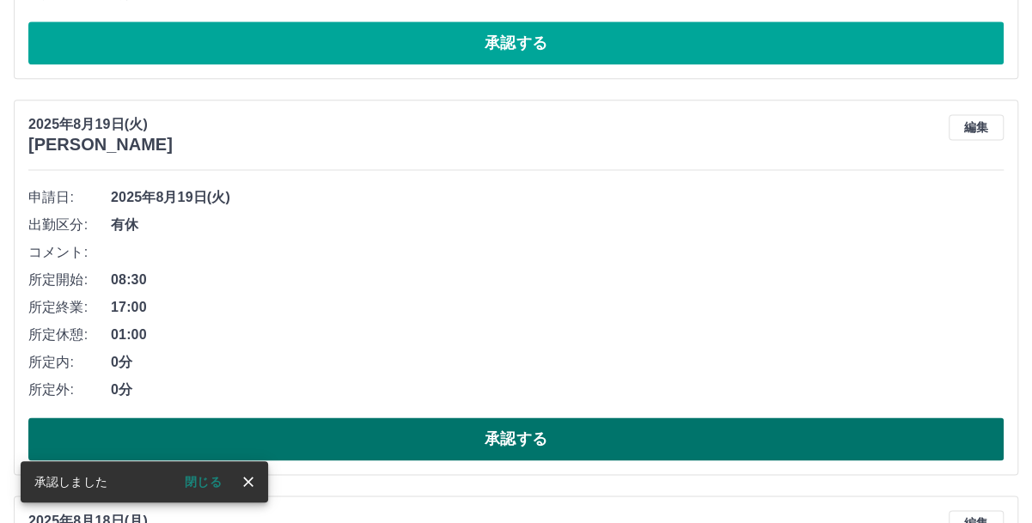
click at [330, 428] on button "承認する" at bounding box center [515, 438] width 975 height 43
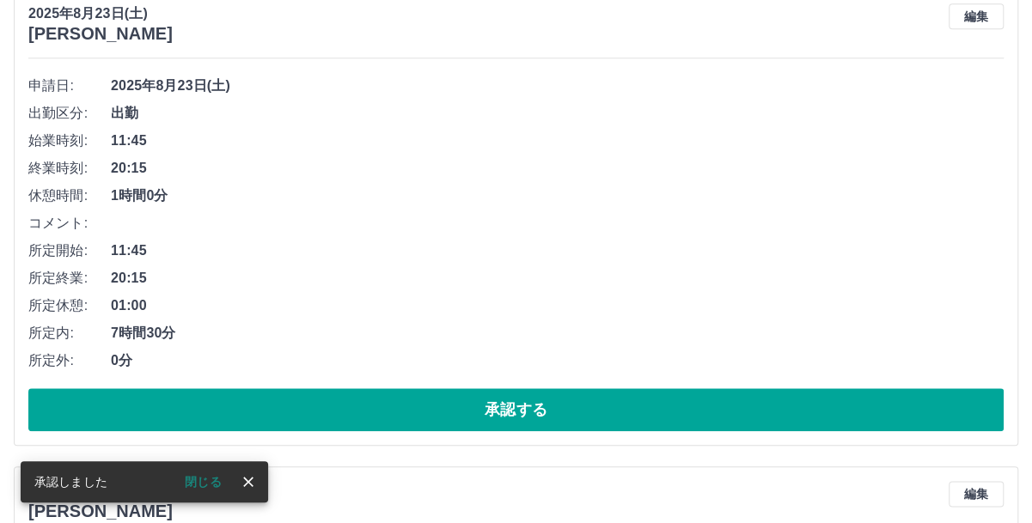
scroll to position [863, 0]
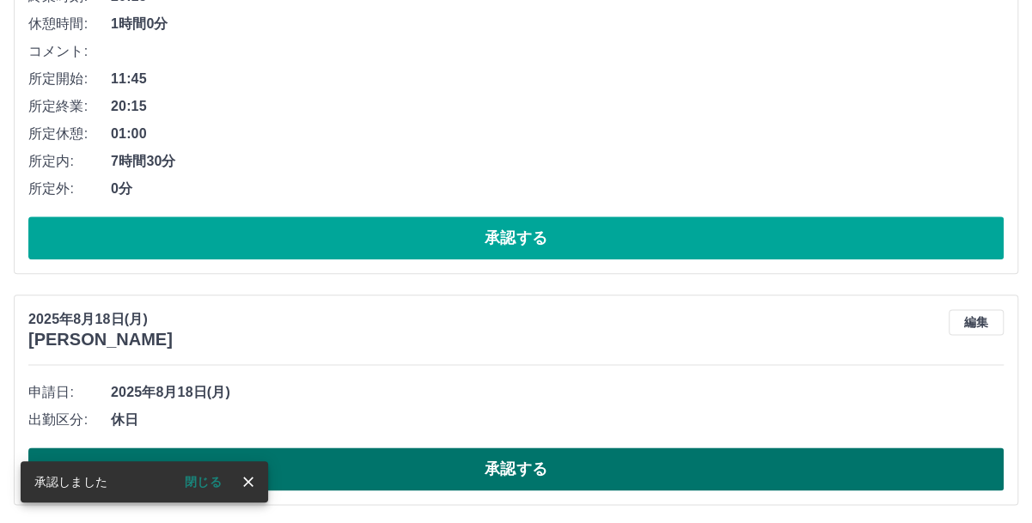
click at [350, 464] on button "承認する" at bounding box center [515, 469] width 975 height 43
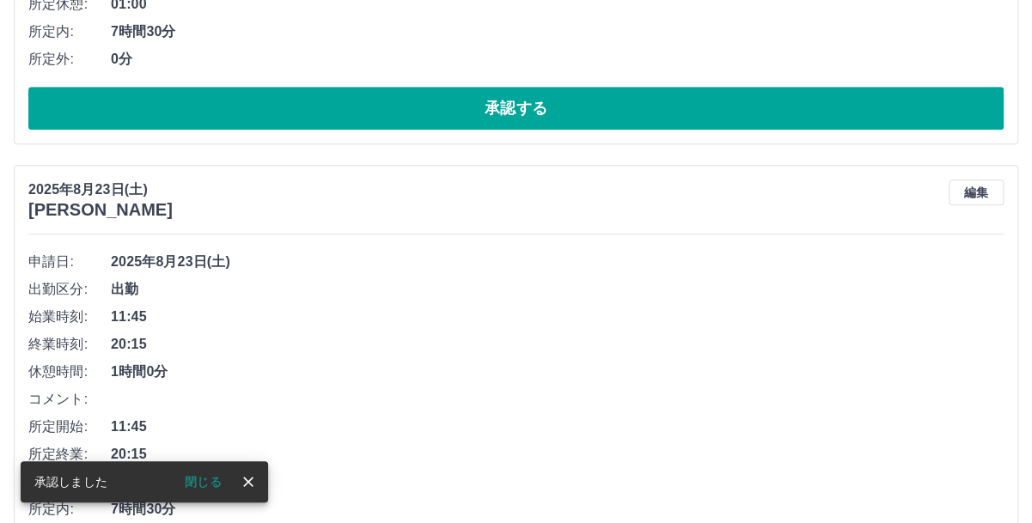
scroll to position [634, 0]
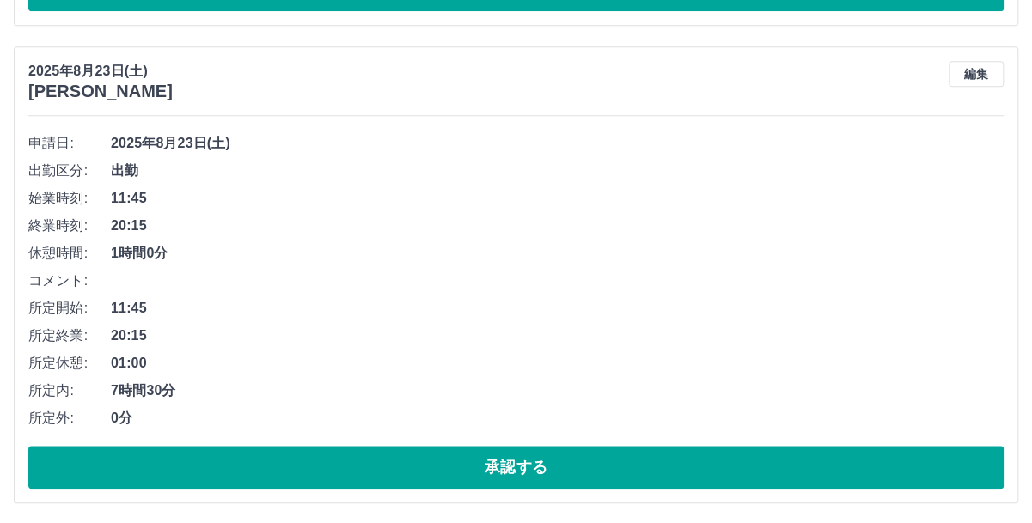
drag, startPoint x: 875, startPoint y: 2, endPoint x: 691, endPoint y: 40, distance: 188.7
click at [691, 40] on div "[DATE] [PERSON_NAME] 編集 申請日: [DATE] 出勤区分: 出勤 始業時刻: 11:45 終業時刻: 20:15 休憩時間: 1時間0…" at bounding box center [516, 36] width 1004 height 935
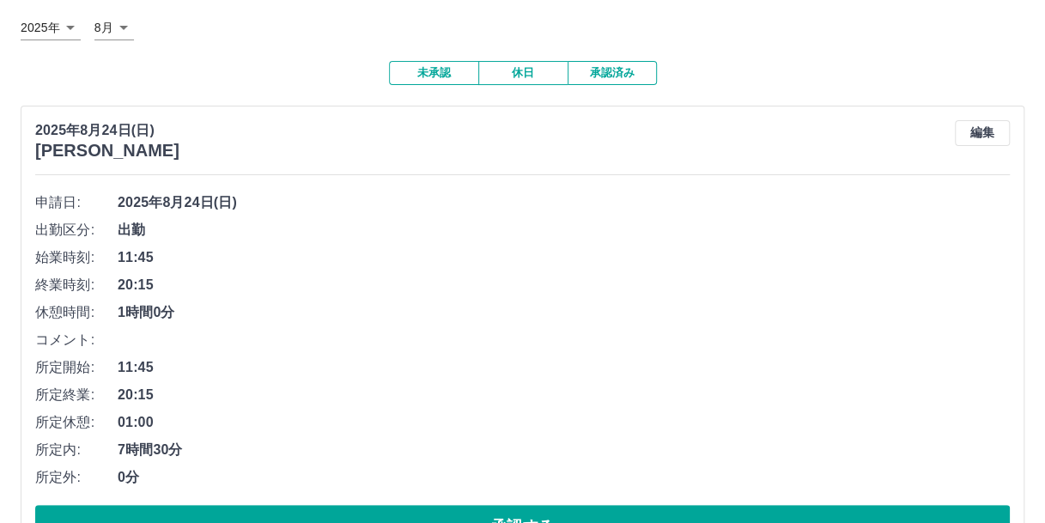
scroll to position [0, 0]
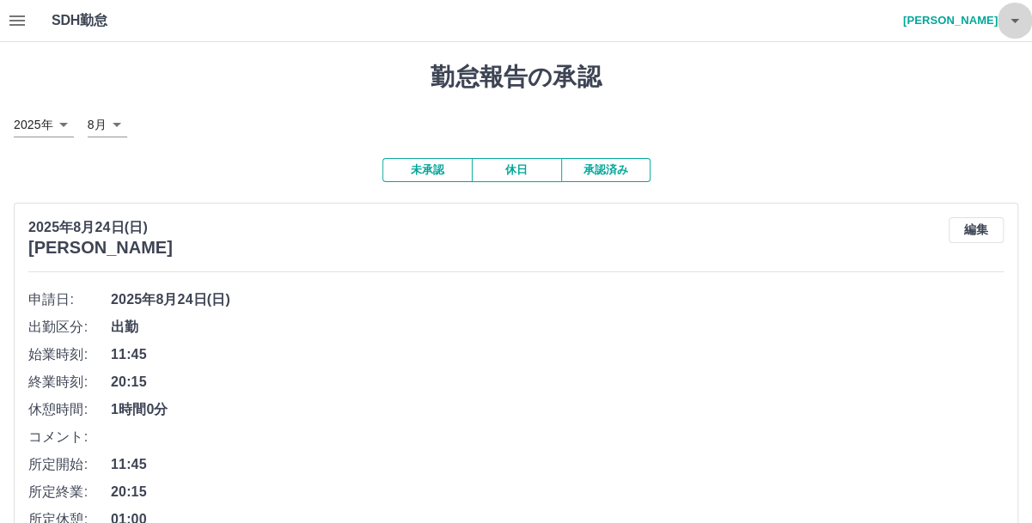
click at [1015, 18] on icon "button" at bounding box center [1014, 20] width 21 height 21
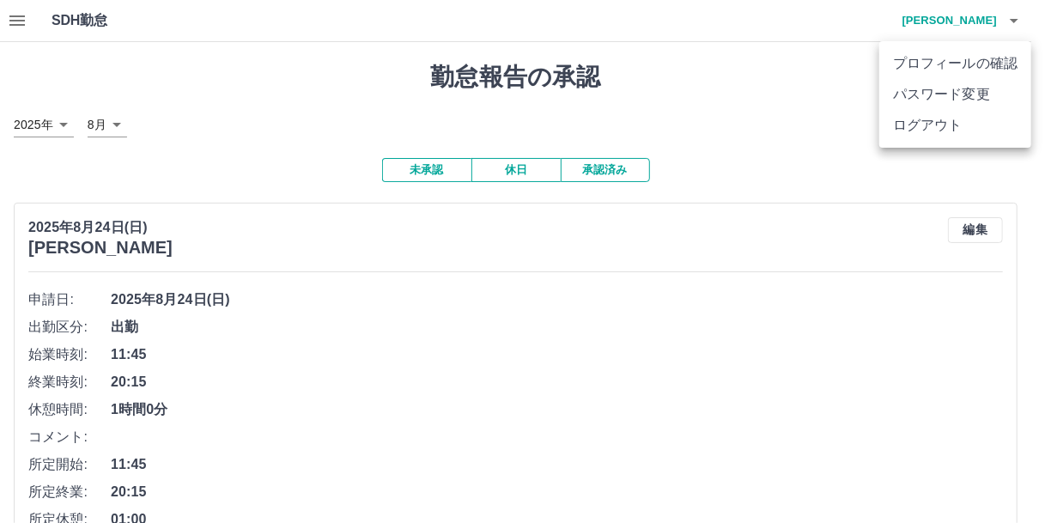
click at [986, 128] on li "ログアウト" at bounding box center [956, 125] width 152 height 31
